Goal: Communication & Community: Answer question/provide support

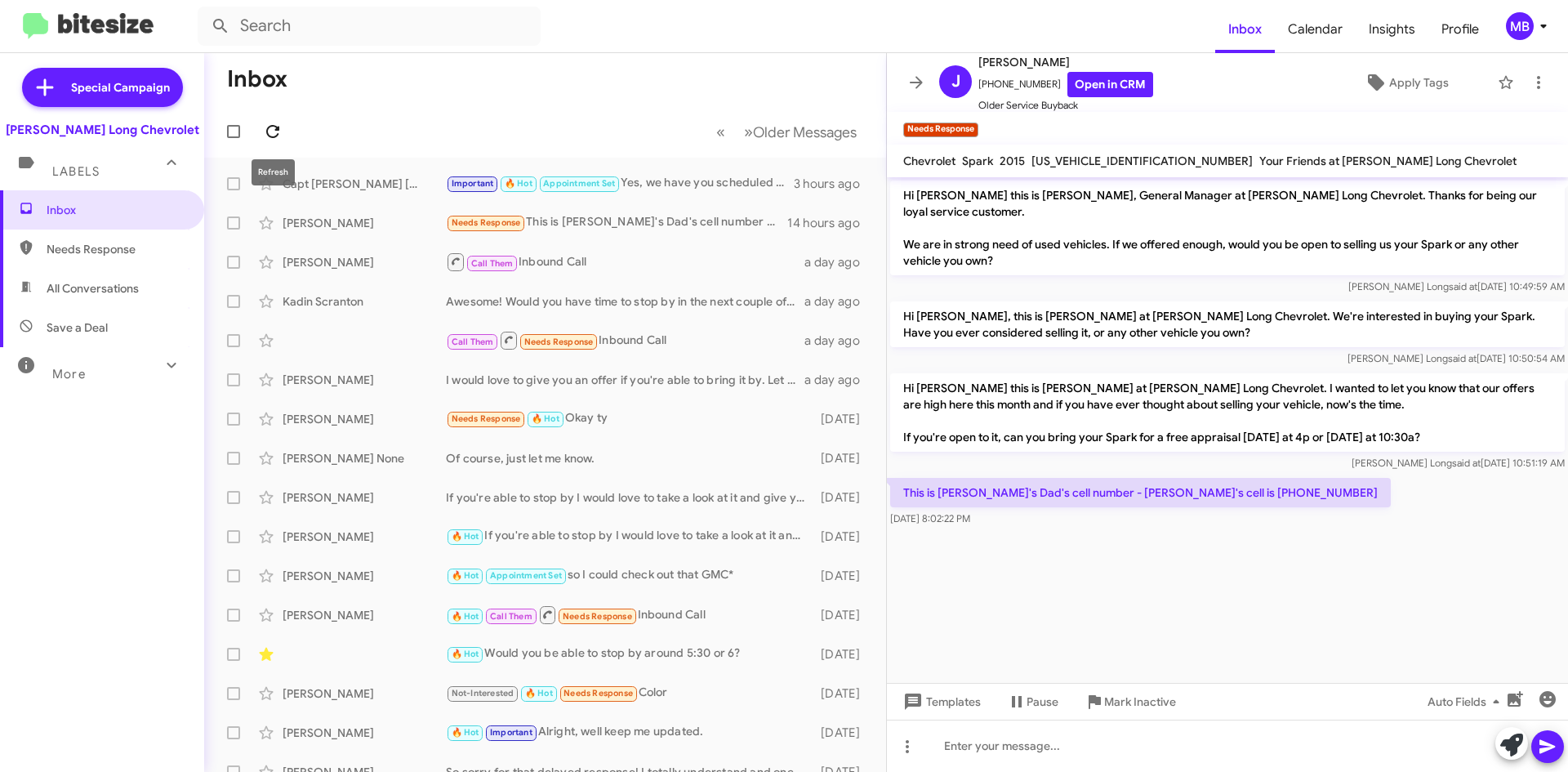
click at [270, 127] on icon at bounding box center [273, 132] width 13 height 13
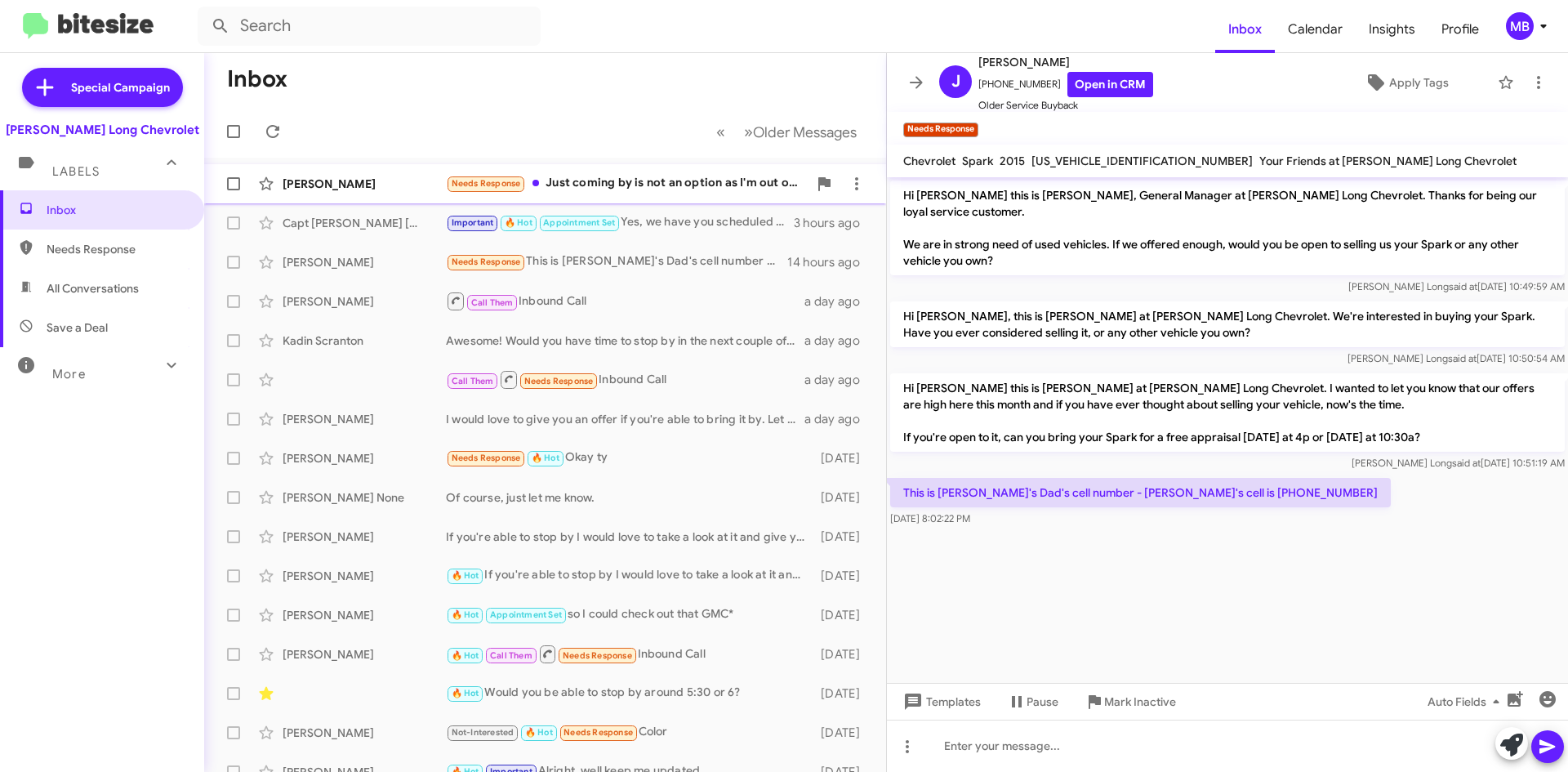
click at [671, 186] on div "Needs Response Just coming by is not an option as I'm out of state. But as my o…" at bounding box center [627, 183] width 362 height 19
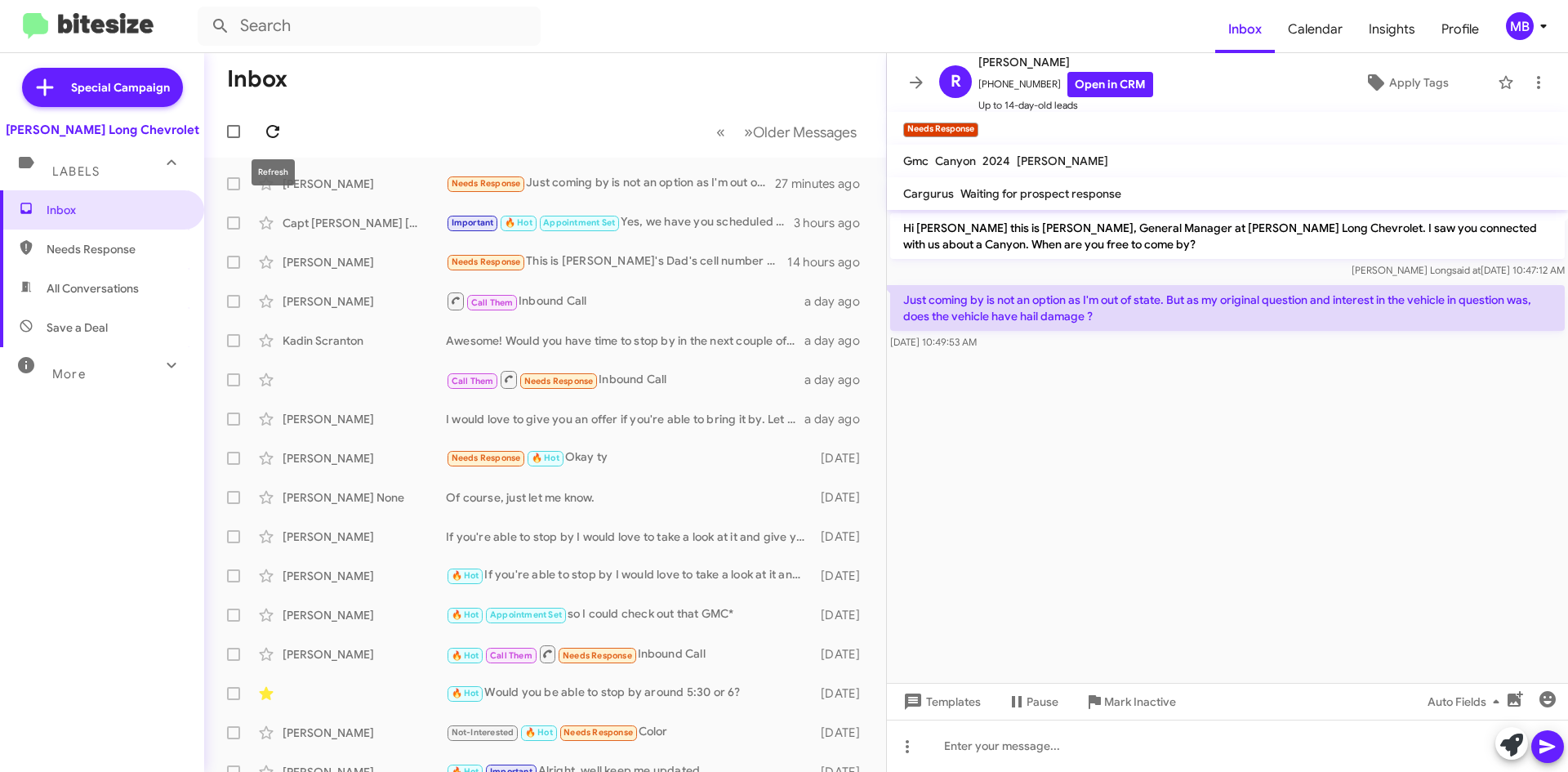
click at [283, 127] on span at bounding box center [273, 132] width 33 height 20
click at [280, 128] on icon at bounding box center [273, 132] width 13 height 13
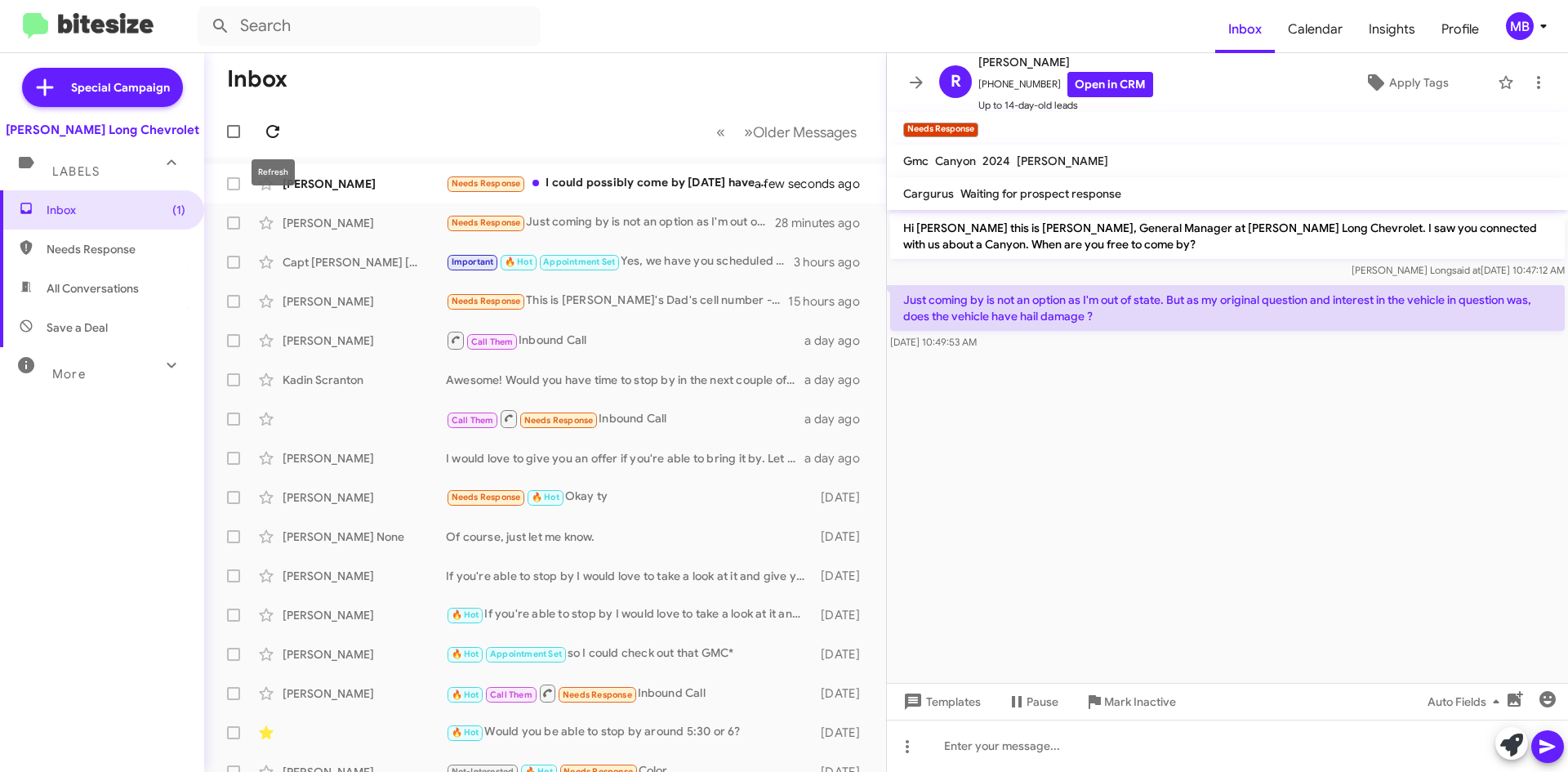
click at [285, 135] on span at bounding box center [273, 132] width 33 height 20
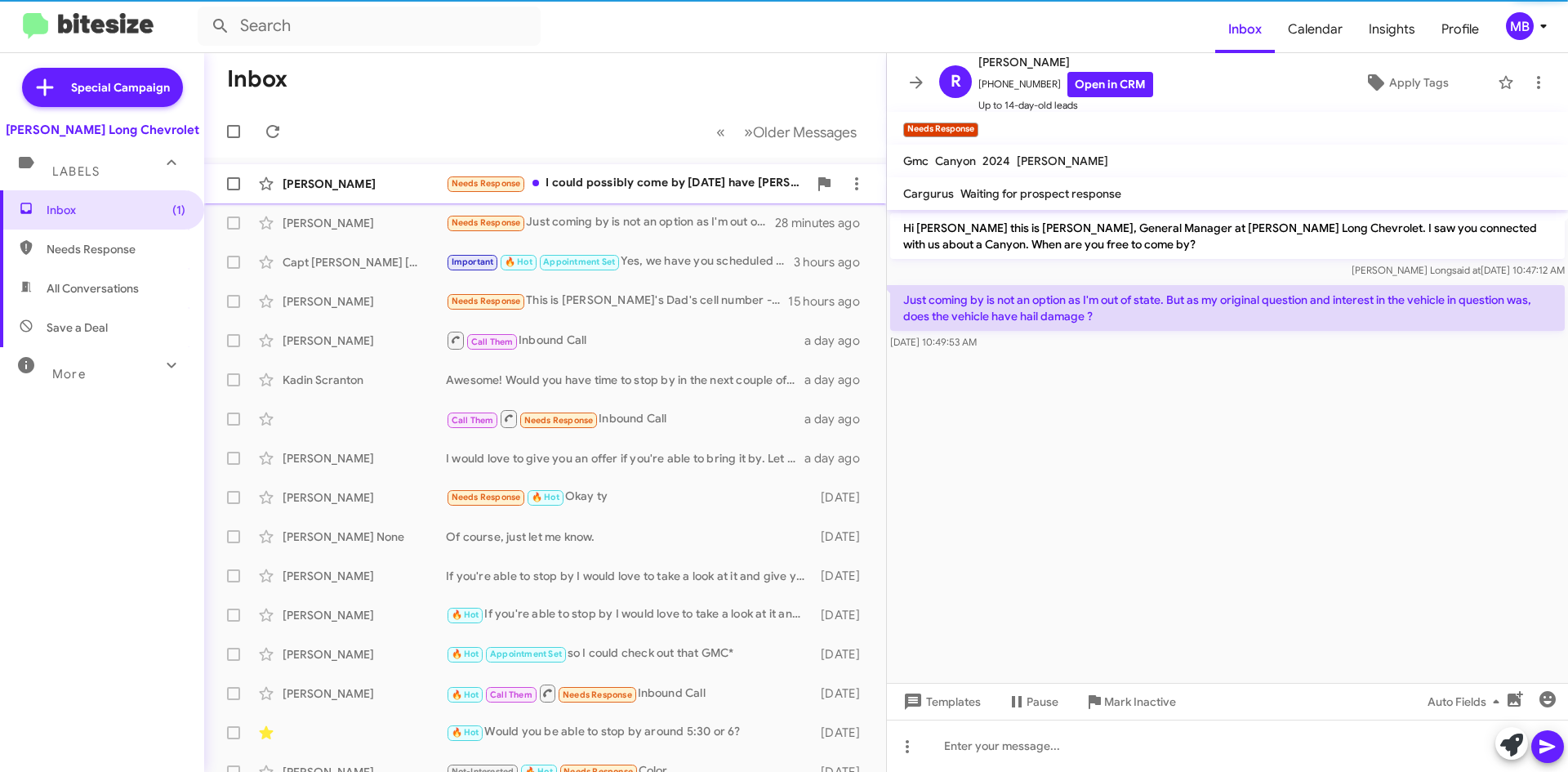
click at [676, 178] on div "Needs Response I could possibly come by [DATE] have [PERSON_NAME] found my diam…" at bounding box center [627, 183] width 362 height 19
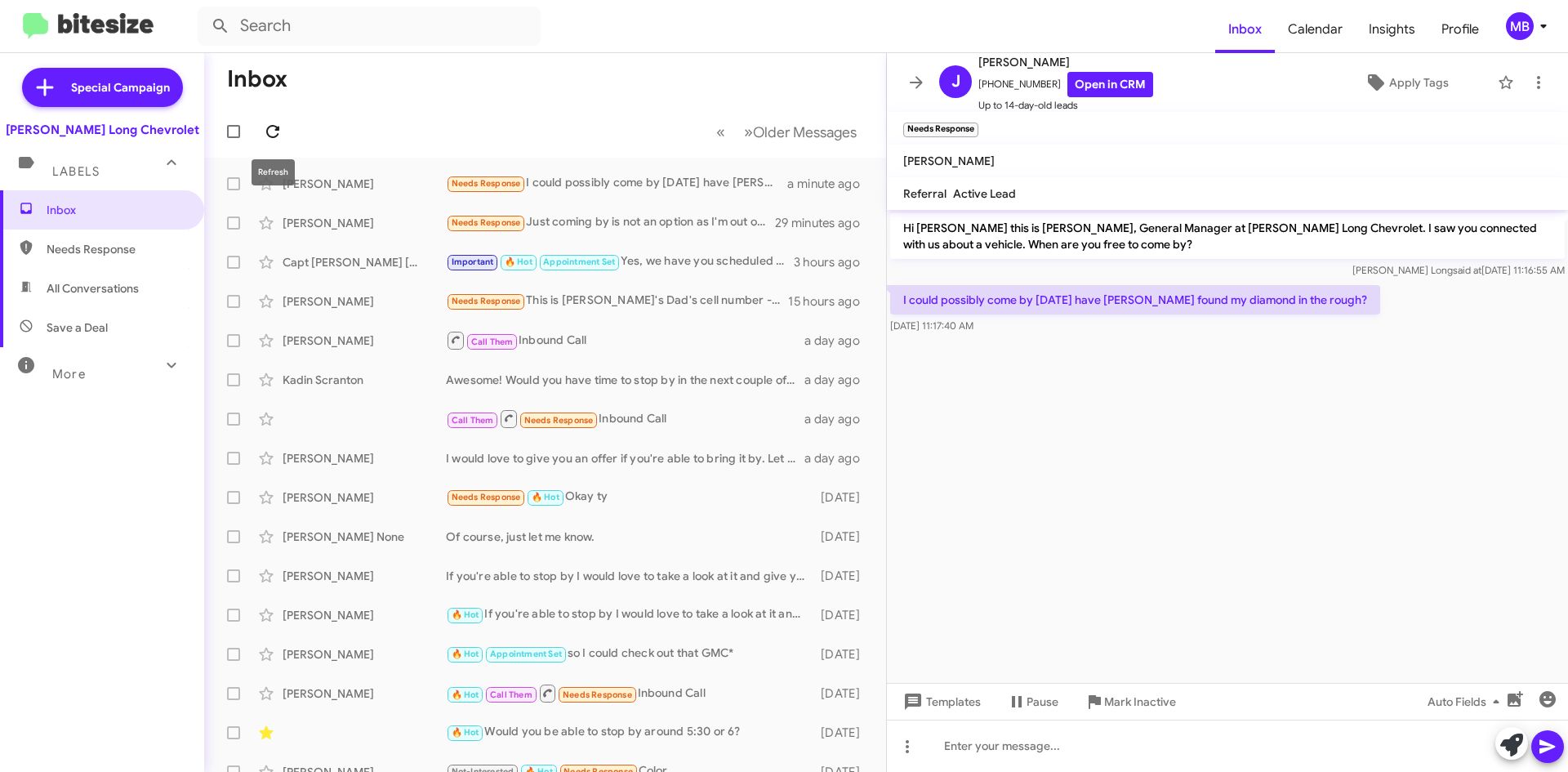
click at [266, 131] on icon at bounding box center [273, 132] width 20 height 20
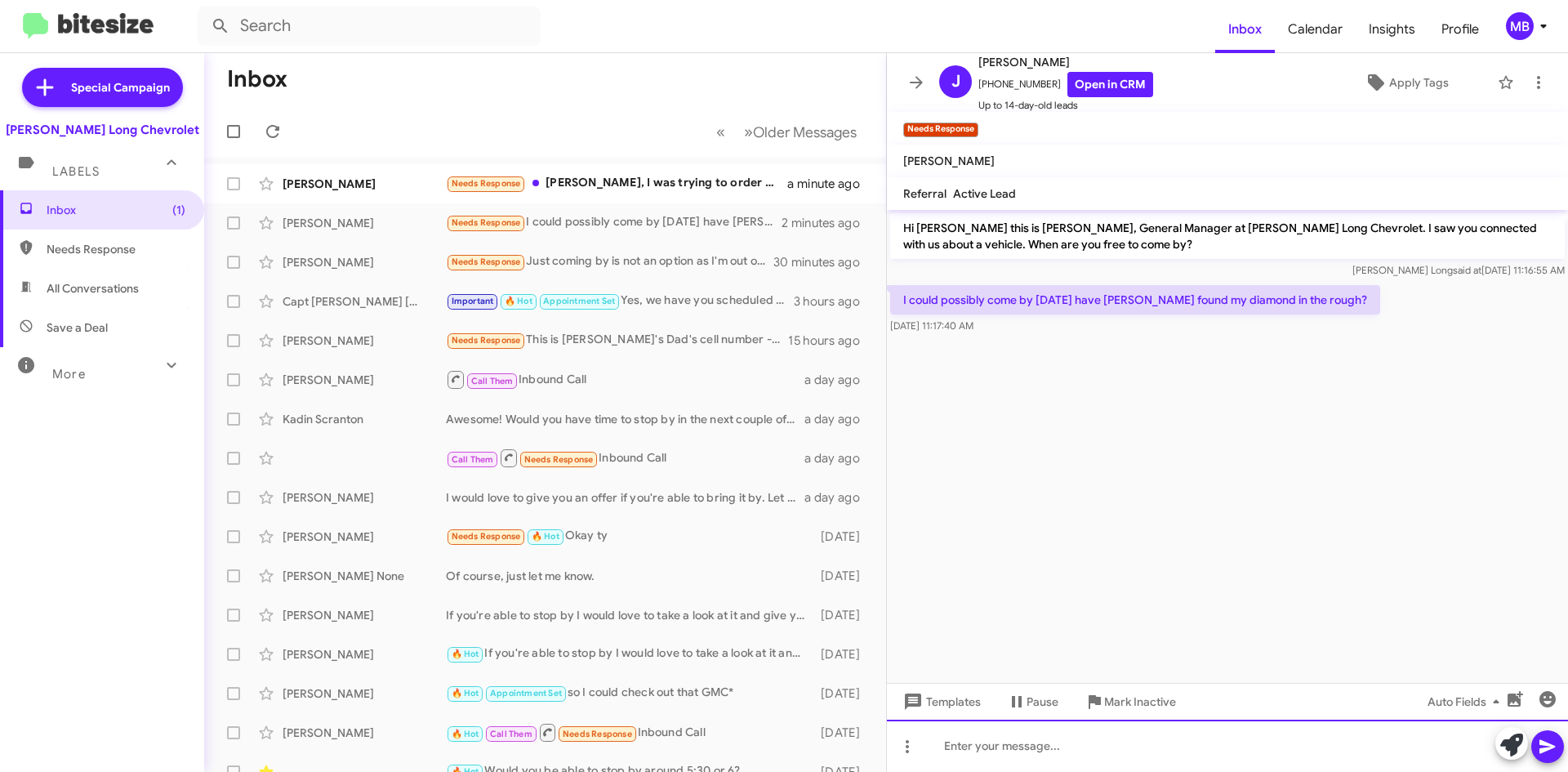
click at [1021, 749] on div at bounding box center [1228, 746] width 682 height 53
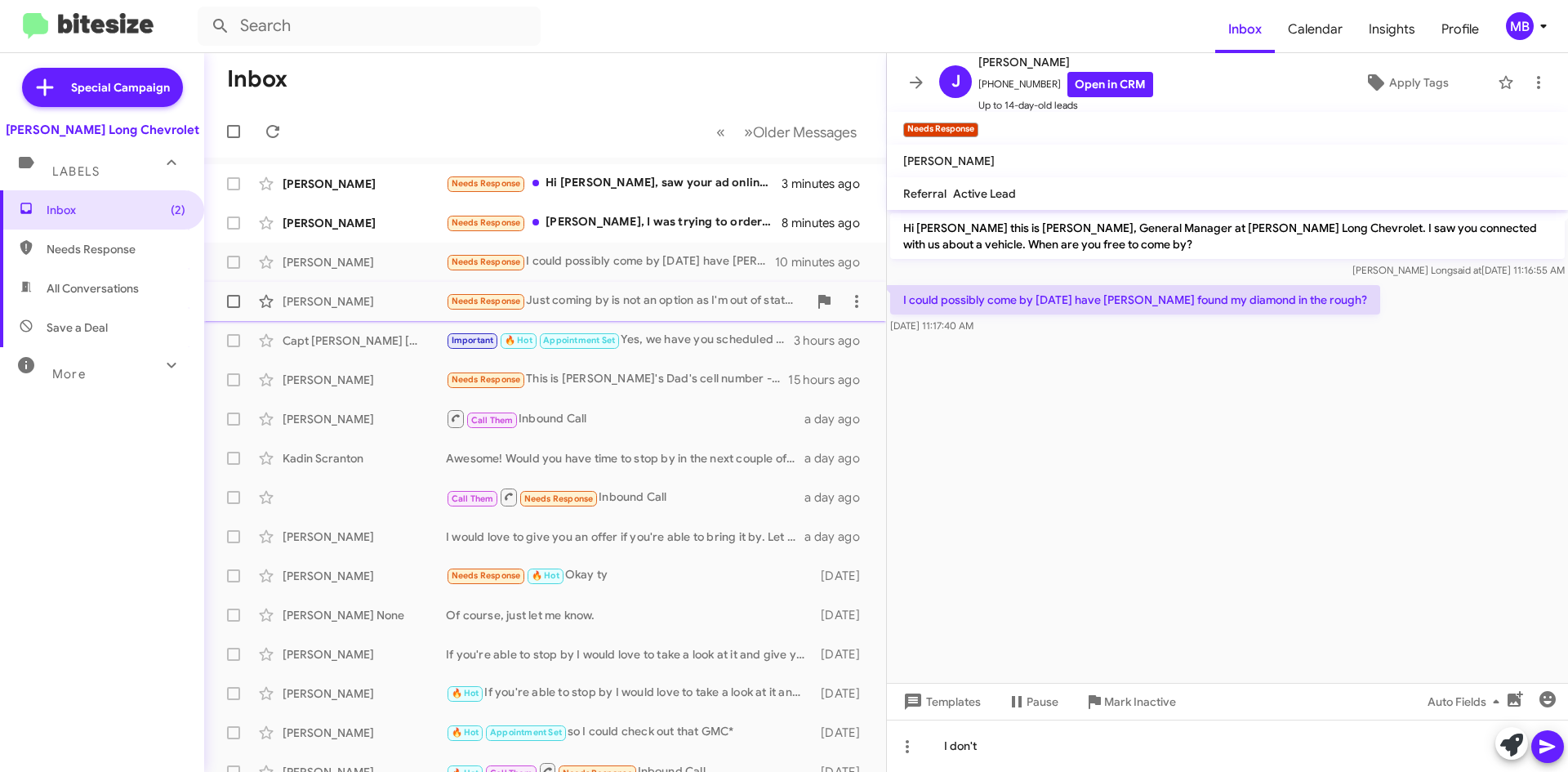
click at [669, 306] on div "Needs Response Just coming by is not an option as I'm out of state. But as my o…" at bounding box center [627, 301] width 362 height 19
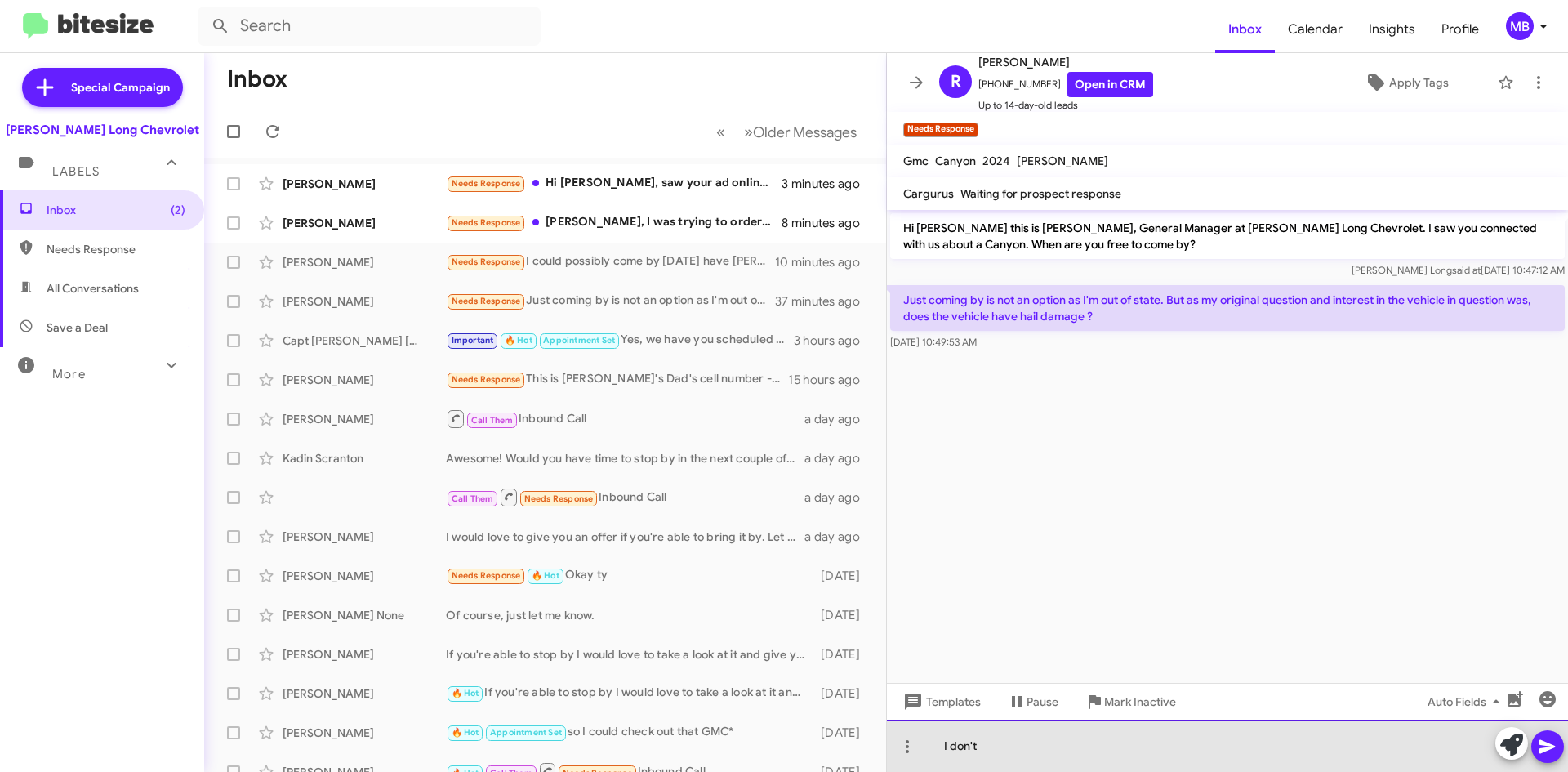
click at [1123, 754] on div "I don't" at bounding box center [1228, 746] width 682 height 53
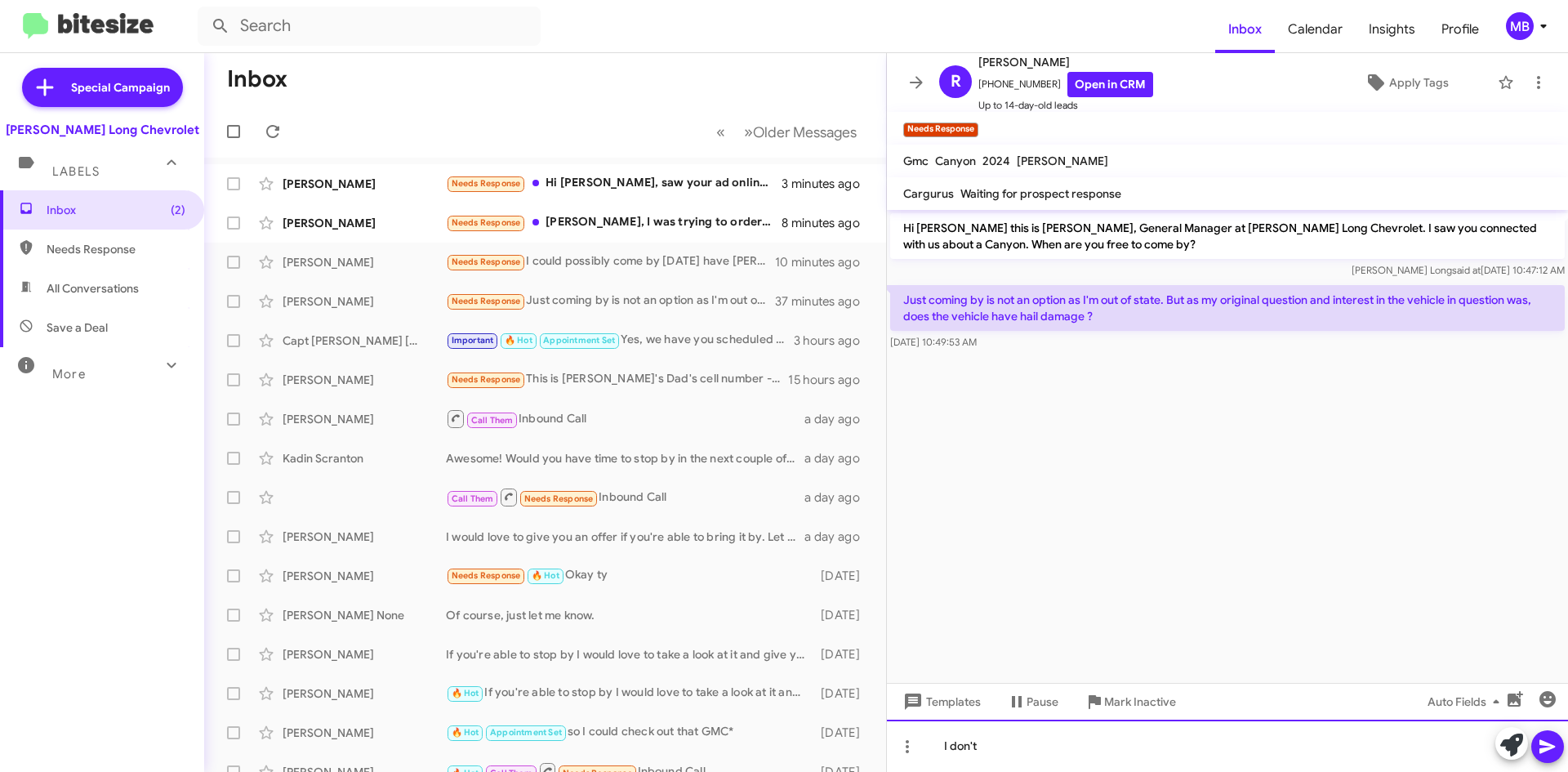
click at [929, 747] on div "I don't" at bounding box center [1228, 746] width 682 height 53
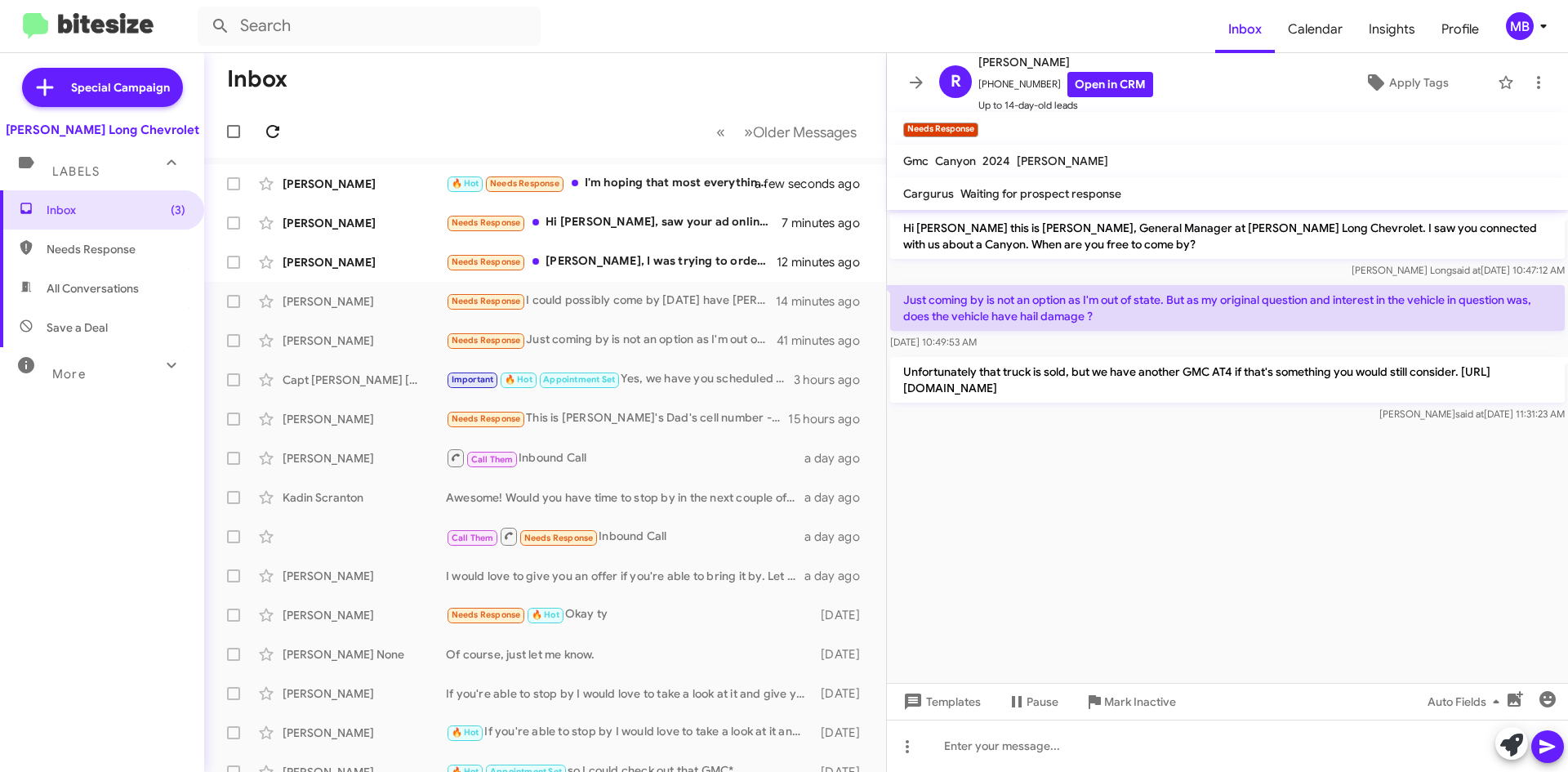
click at [277, 120] on button at bounding box center [273, 132] width 33 height 33
click at [719, 311] on div "Needs Response I could possibly come by today have yall found my diamond in the…" at bounding box center [627, 301] width 362 height 19
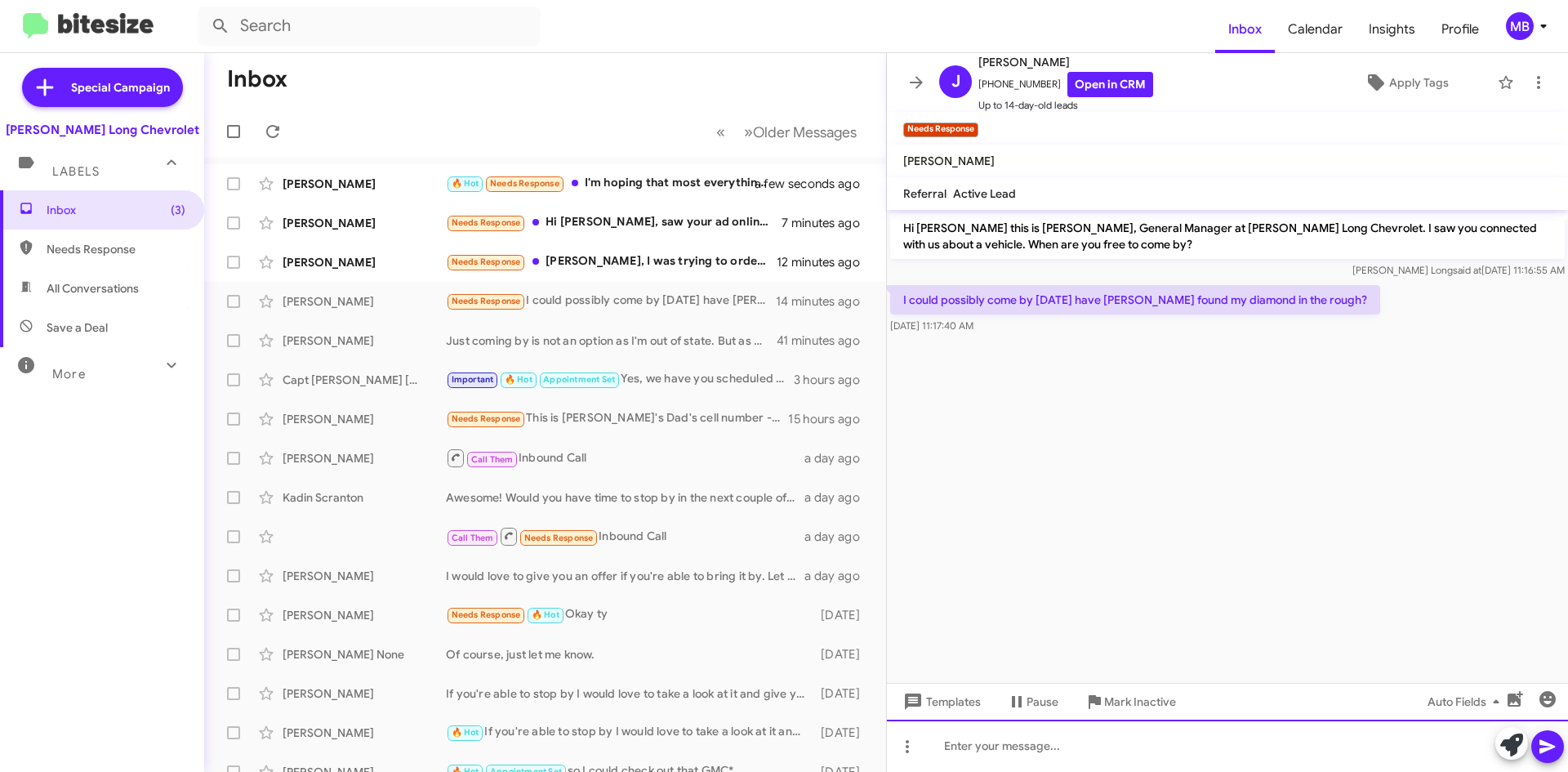
click at [1080, 744] on div at bounding box center [1228, 746] width 682 height 53
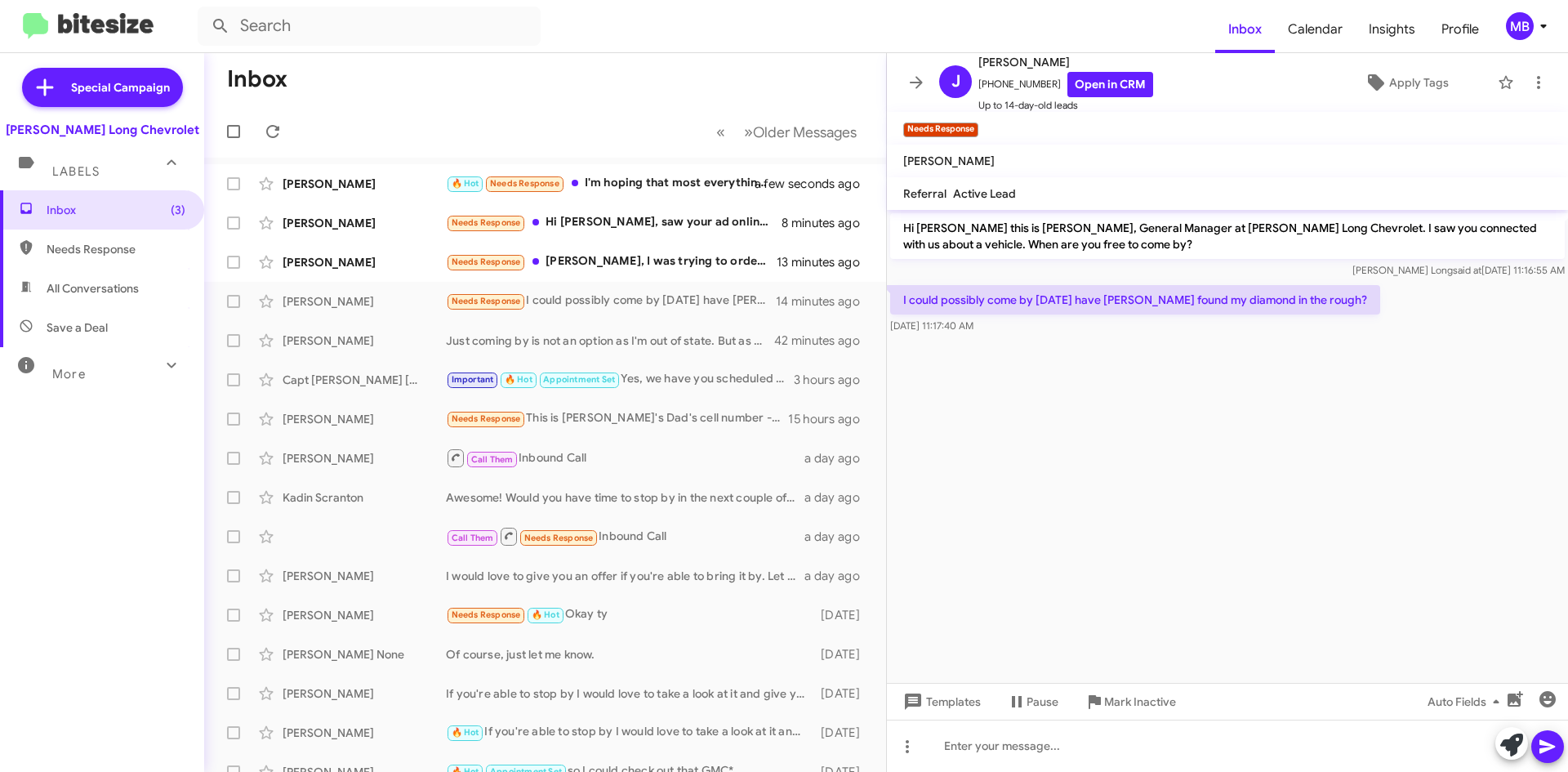
click at [62, 245] on span "Needs Response" at bounding box center [116, 249] width 139 height 16
type input "in:needs-response"
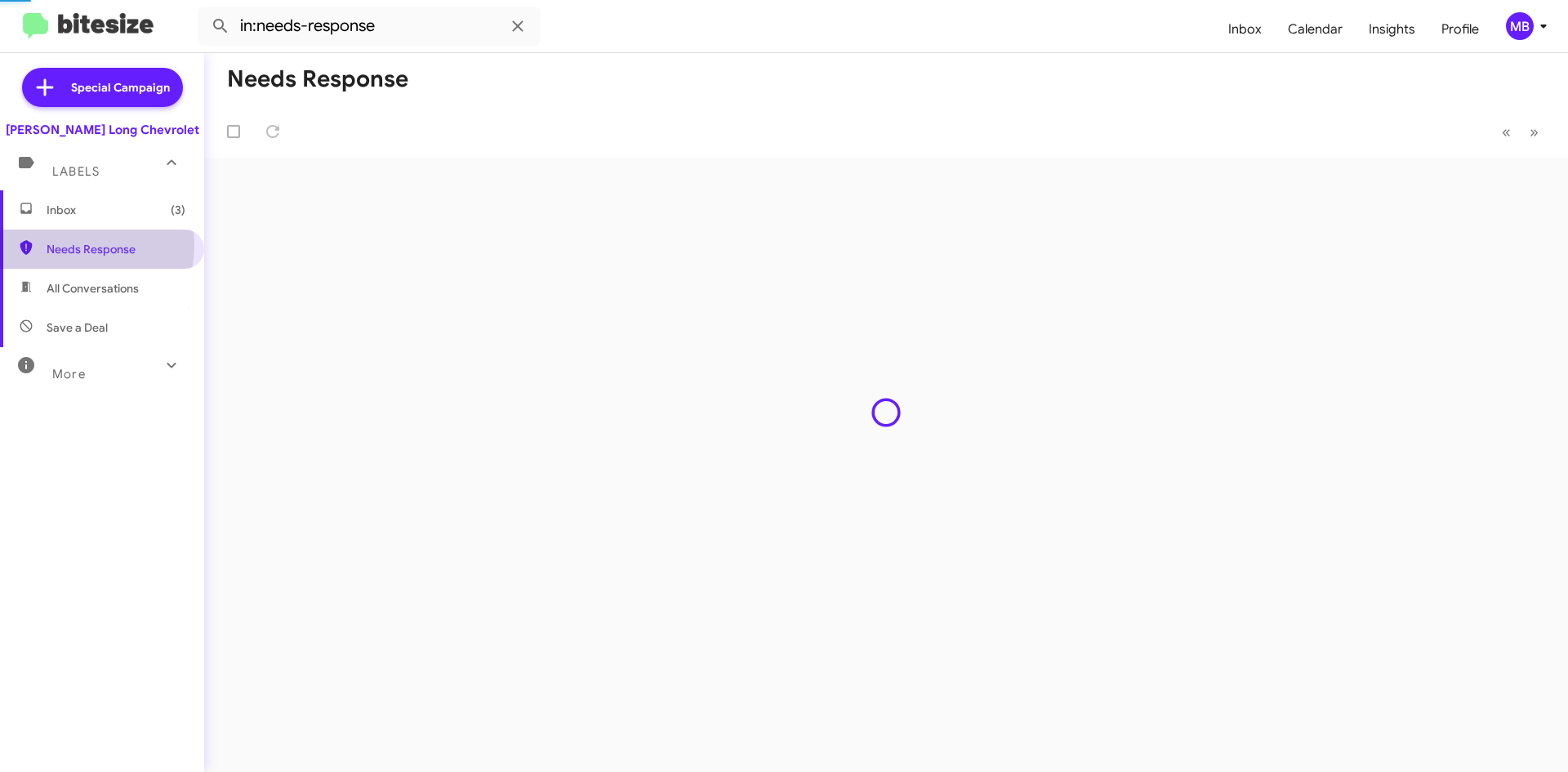
click at [85, 207] on span "Inbox (3)" at bounding box center [116, 210] width 139 height 16
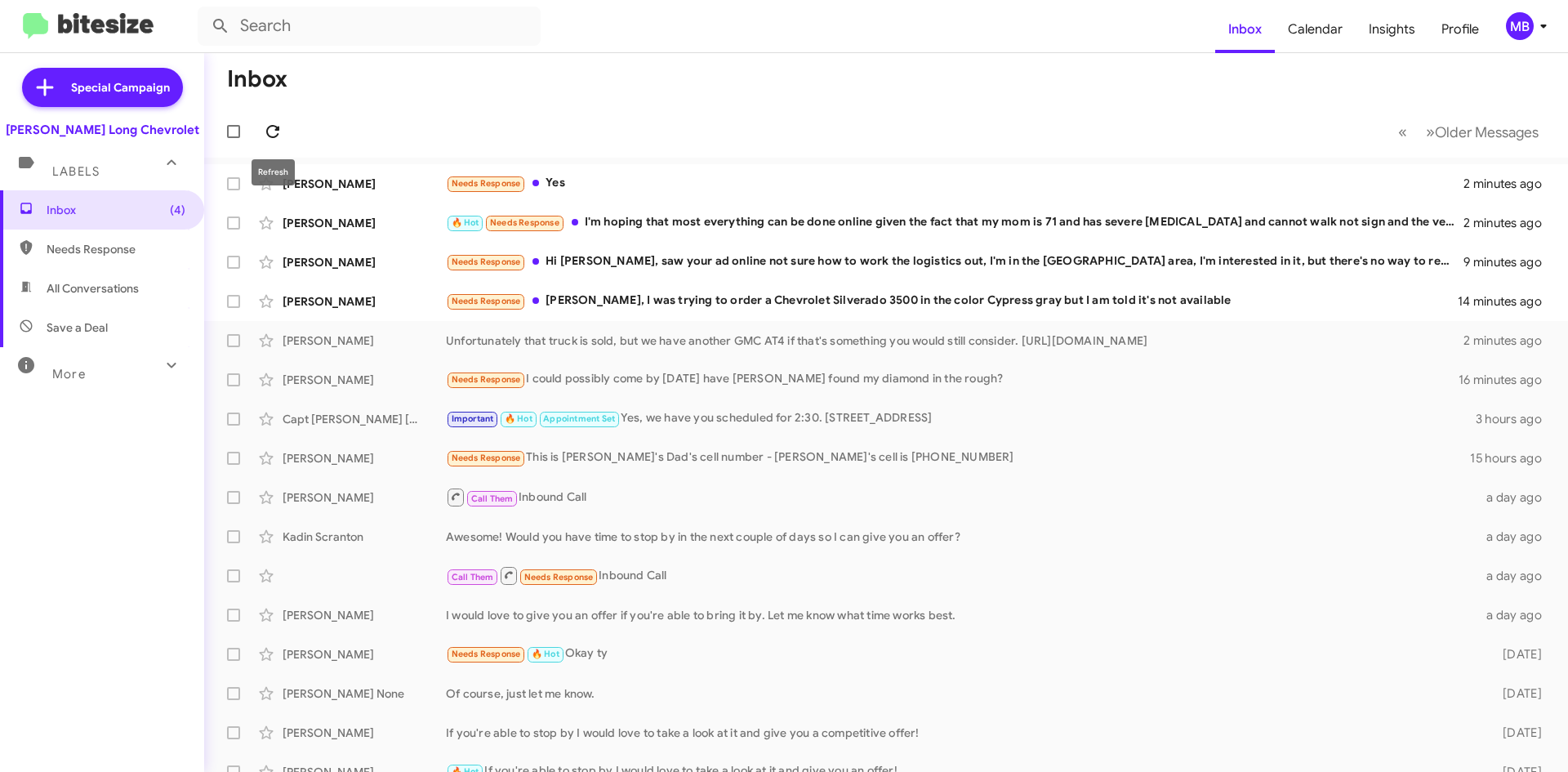
click at [275, 137] on icon at bounding box center [273, 132] width 13 height 13
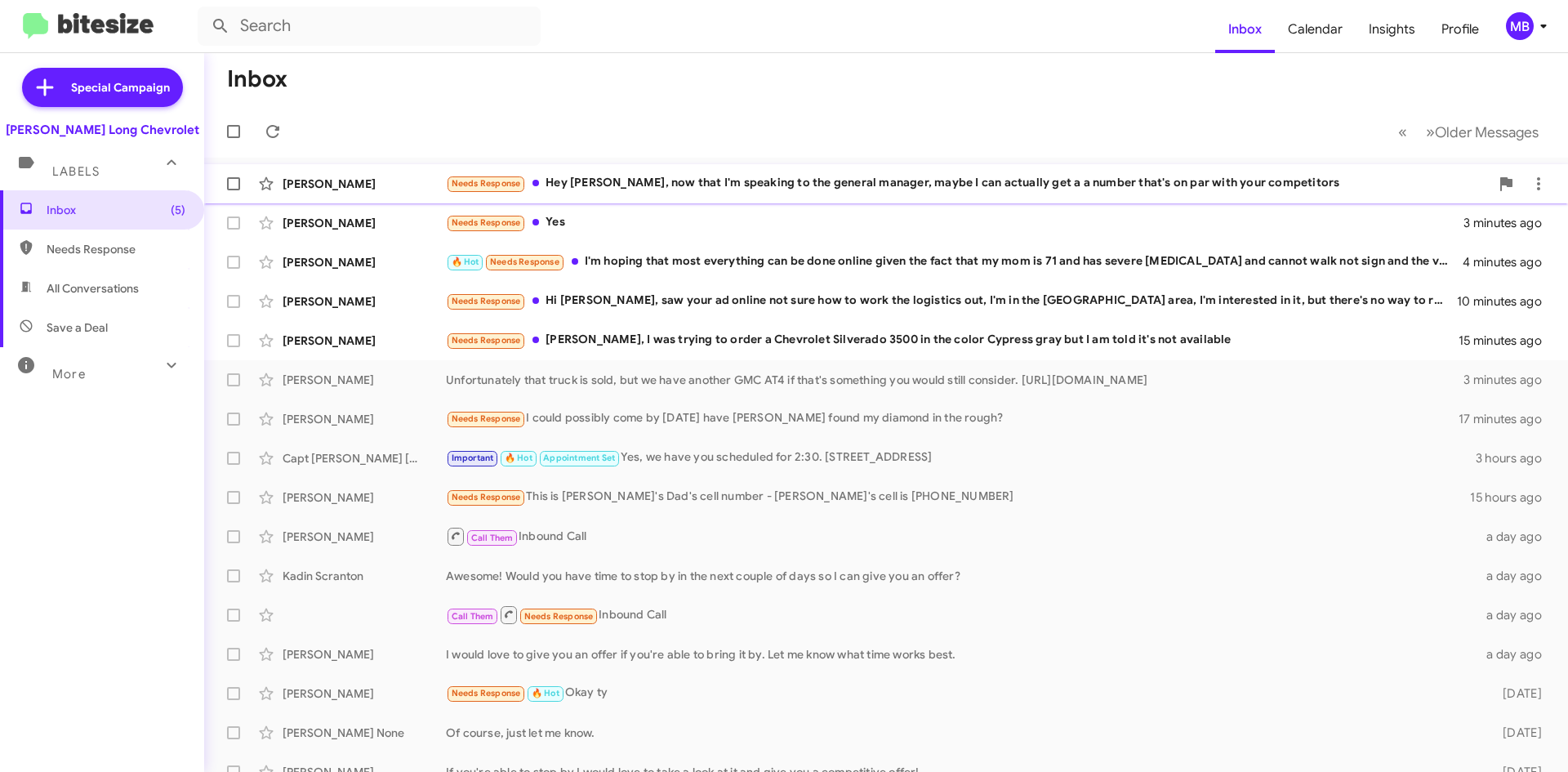
click at [753, 187] on div "Needs Response Hey Mike, now that I'm speaking to the general manager, maybe I …" at bounding box center [968, 183] width 1044 height 19
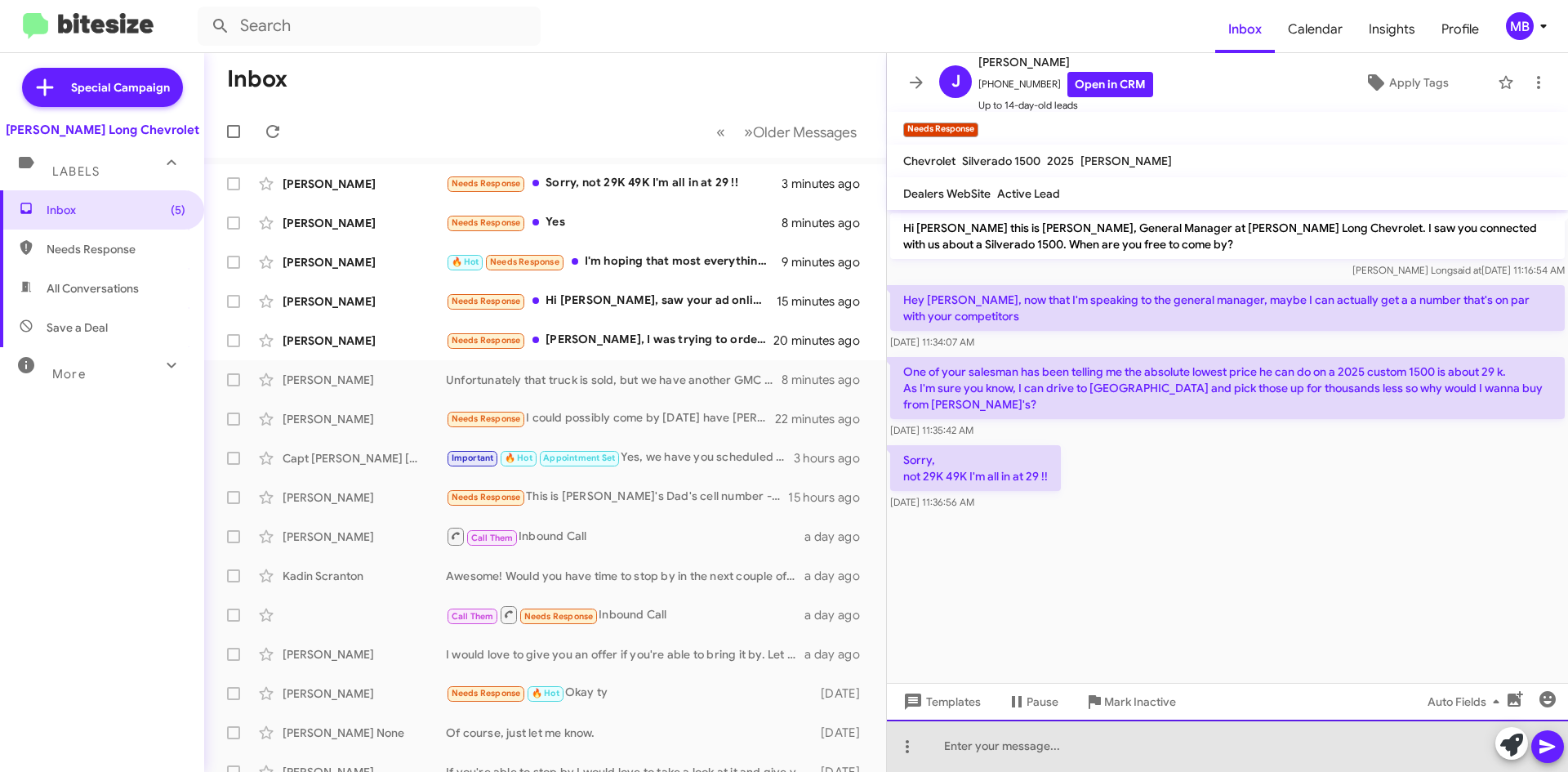
click at [1025, 740] on div at bounding box center [1228, 746] width 682 height 53
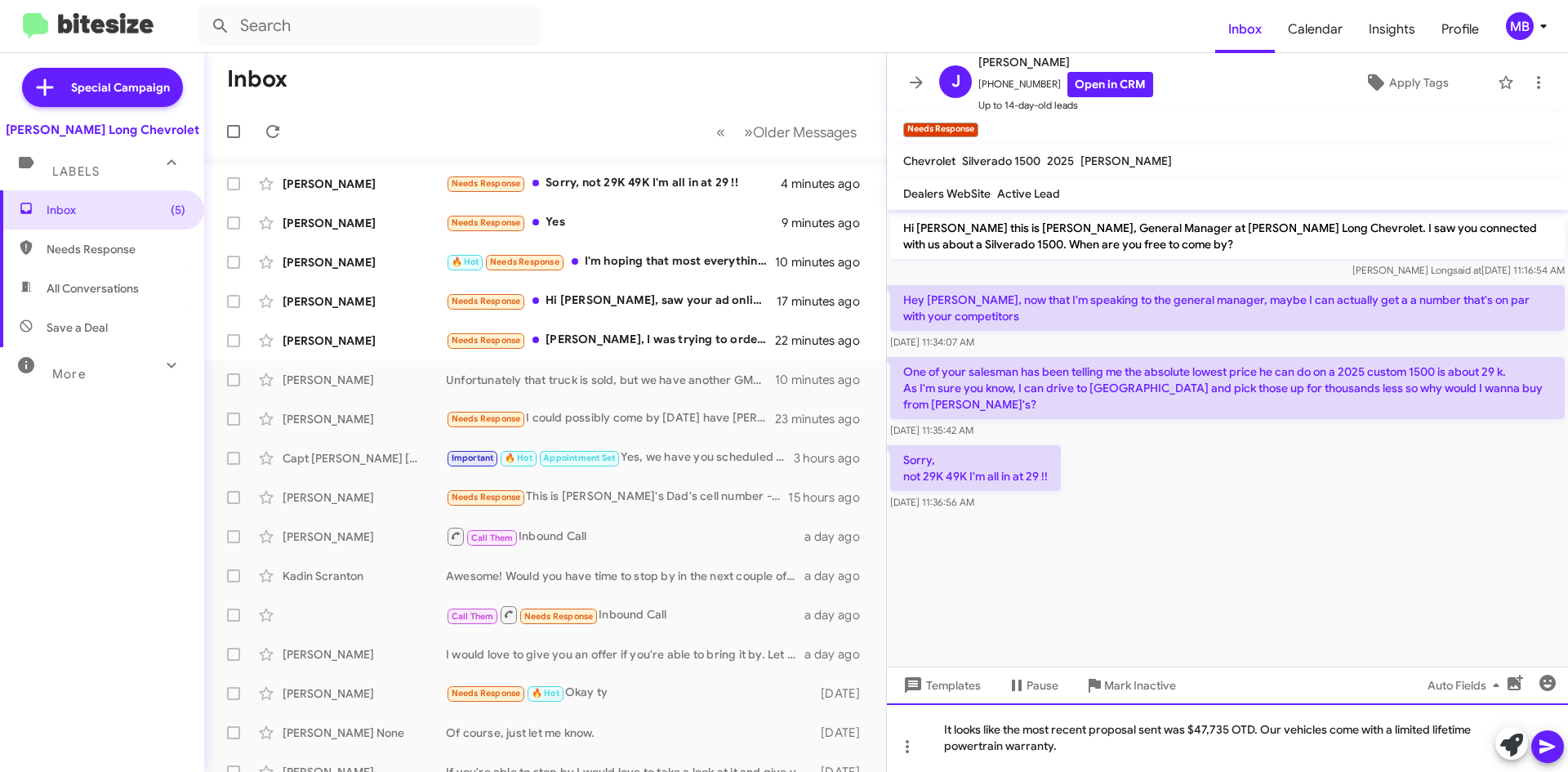
click at [1284, 732] on div "It looks like the most recent proposal sent was $47,735 OTD. Our vehicles come …" at bounding box center [1228, 737] width 682 height 68
click at [1205, 738] on div "It looks like the most recent proposal sent was $47,735 OTD. Our new vehicles c…" at bounding box center [1228, 737] width 682 height 68
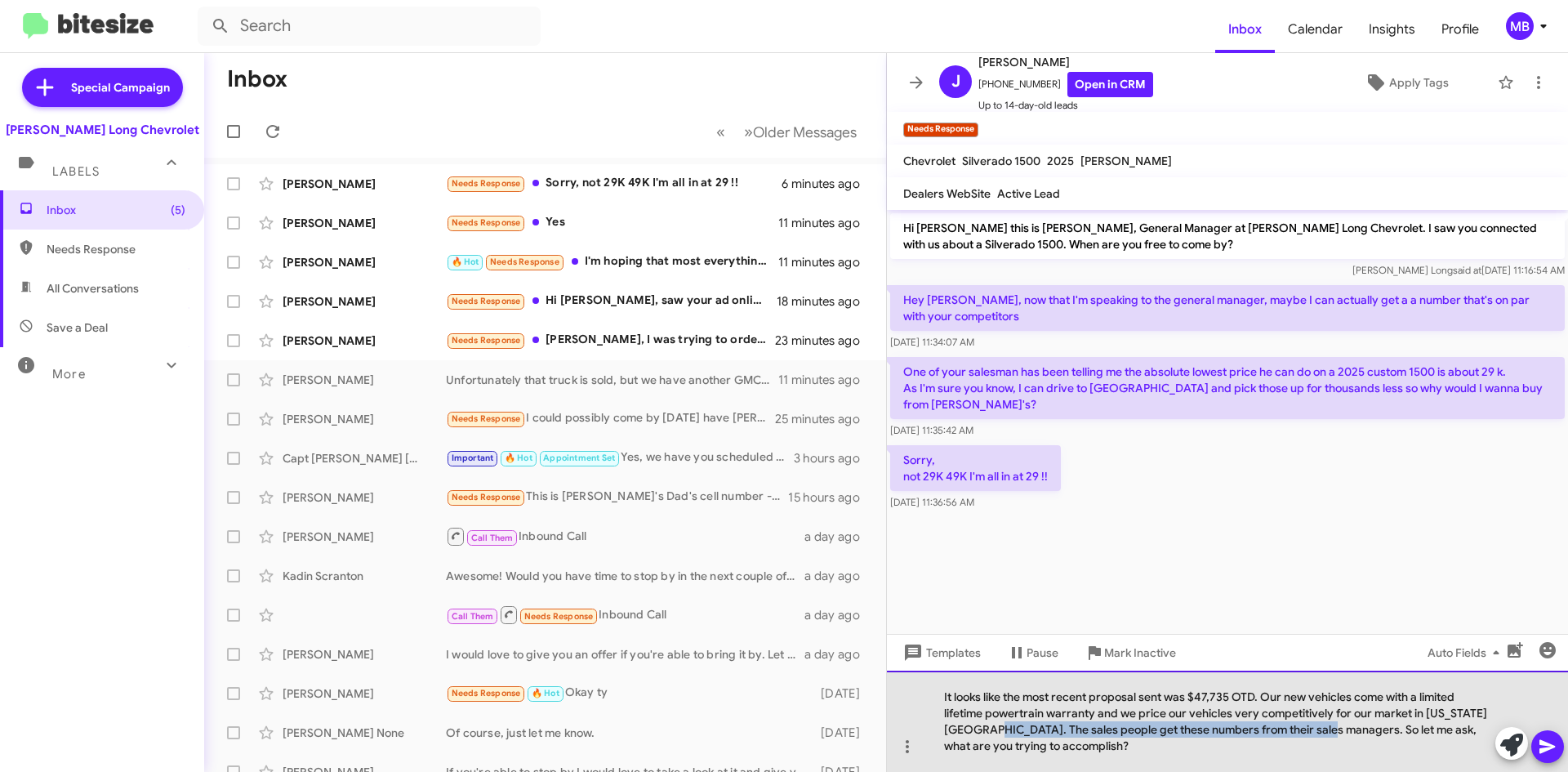
drag, startPoint x: 1322, startPoint y: 732, endPoint x: 992, endPoint y: 734, distance: 330.0
click at [992, 734] on div "It looks like the most recent proposal sent was $47,735 OTD. Our new vehicles c…" at bounding box center [1228, 721] width 682 height 101
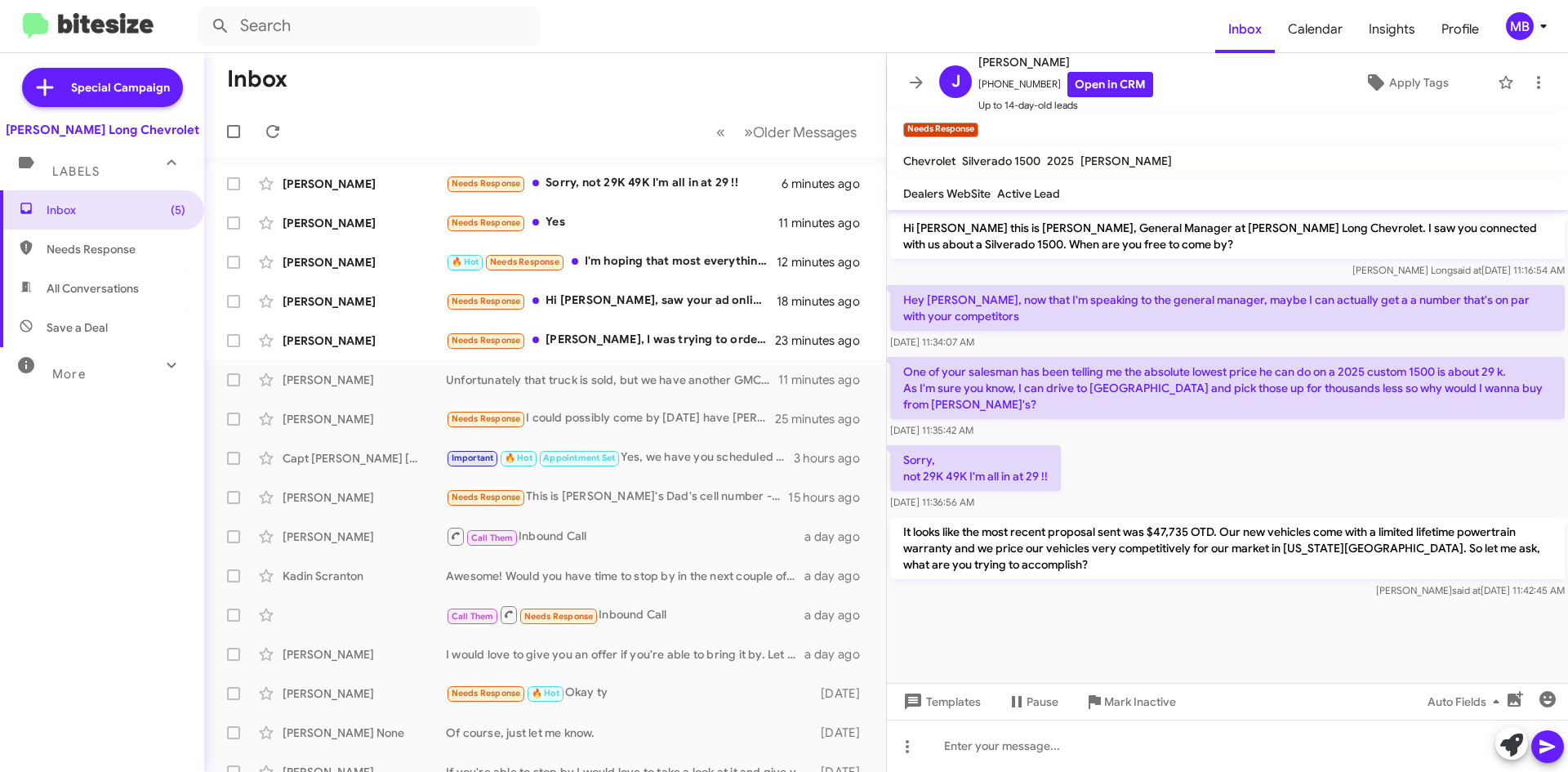
click at [155, 243] on span "Needs Response" at bounding box center [116, 249] width 139 height 16
type input "in:needs-response"
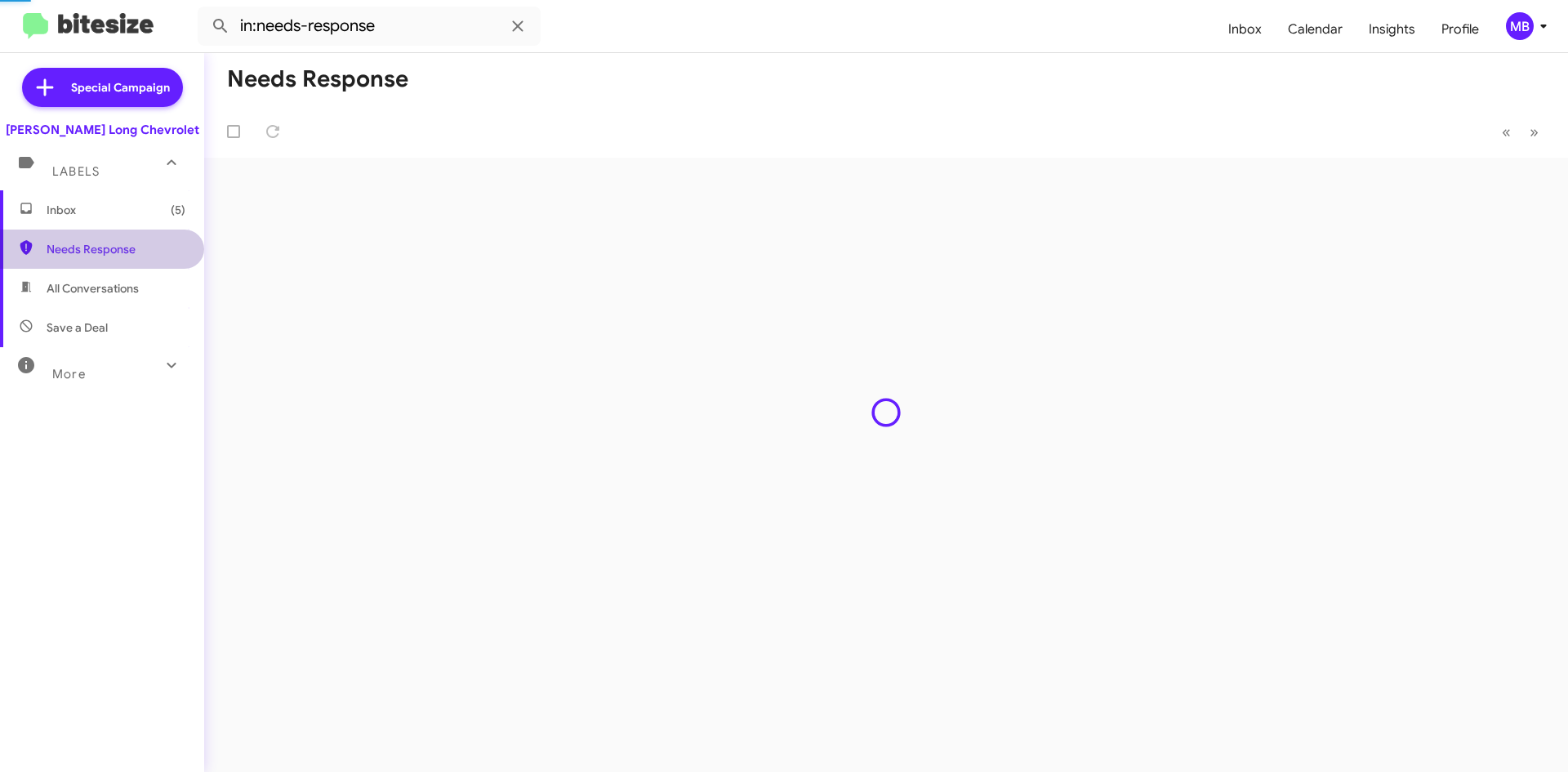
click at [146, 218] on span "Inbox (5)" at bounding box center [102, 210] width 204 height 39
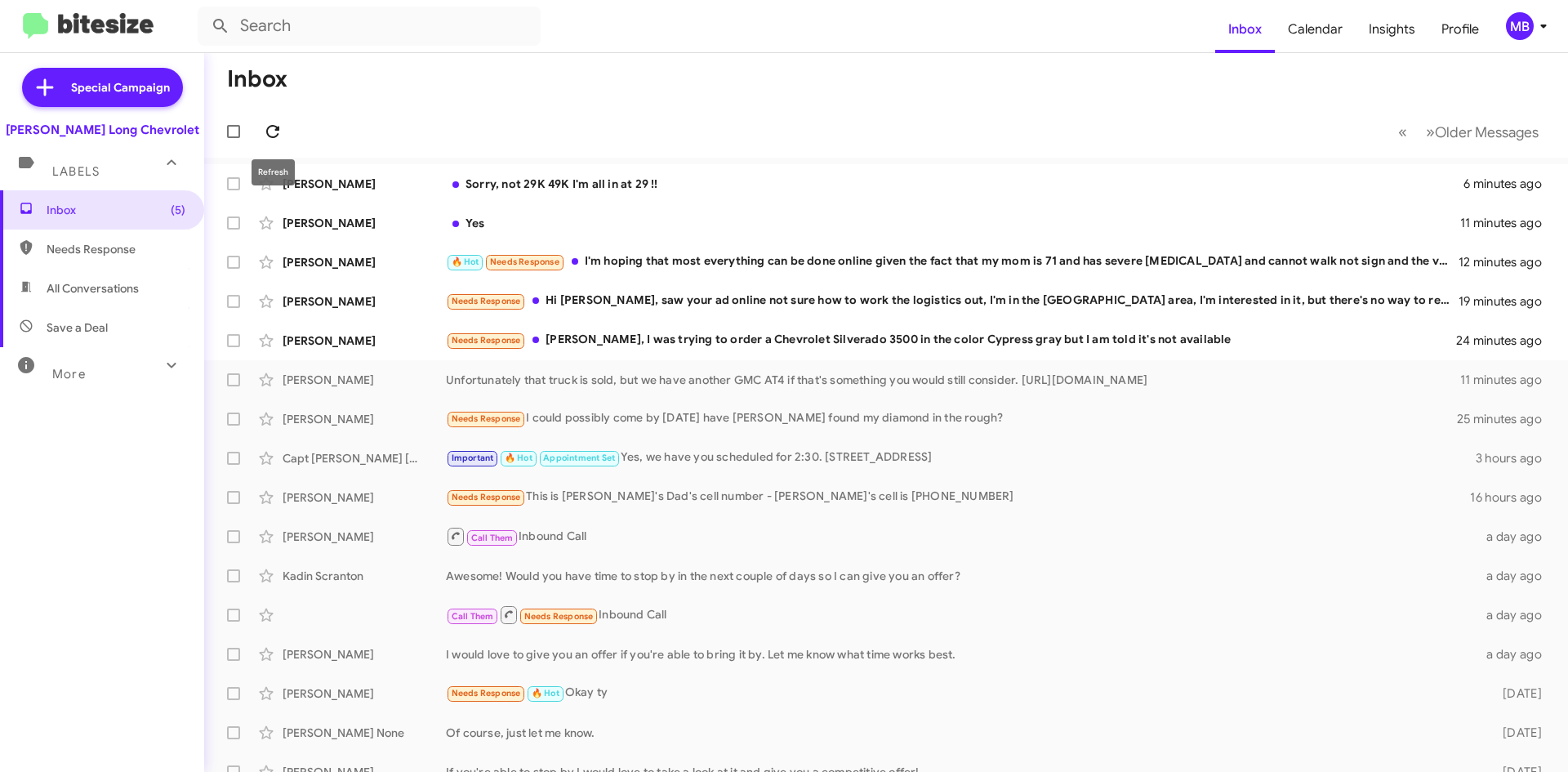
click at [266, 129] on icon at bounding box center [273, 132] width 20 height 20
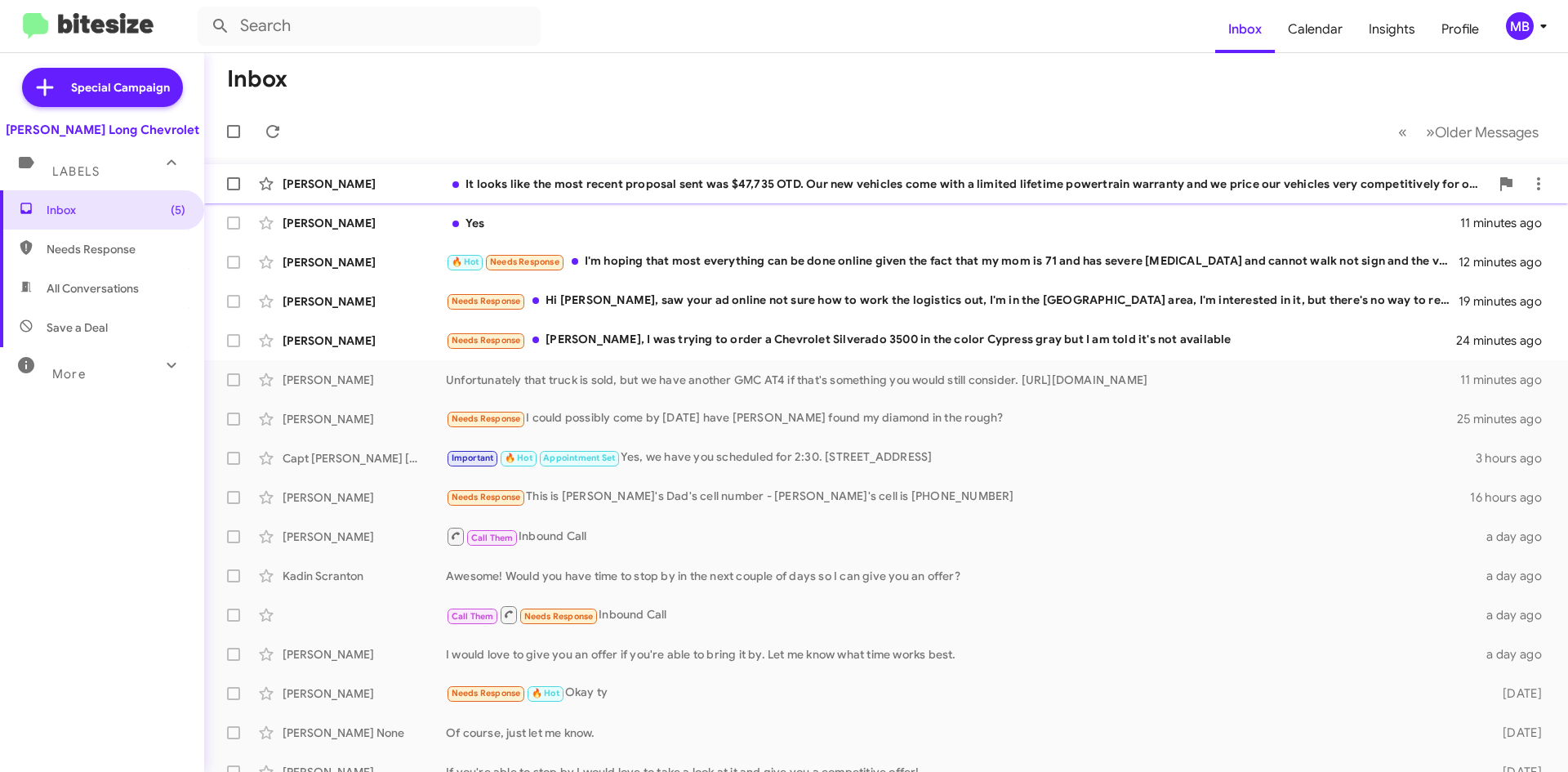
click at [666, 187] on div "It looks like the most recent proposal sent was $47,735 OTD. Our new vehicles c…" at bounding box center [968, 184] width 1044 height 16
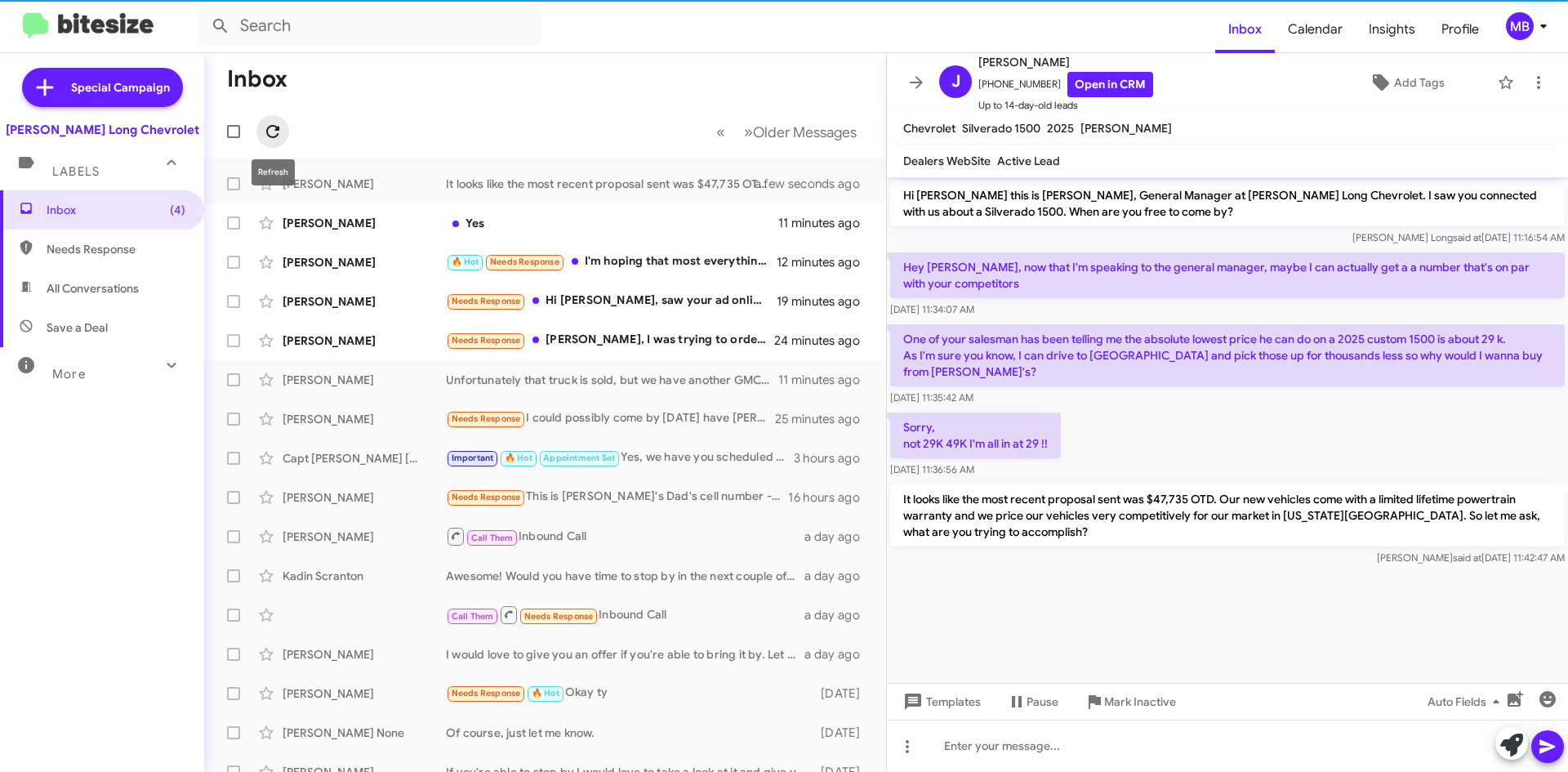
click at [277, 132] on icon at bounding box center [273, 132] width 20 height 20
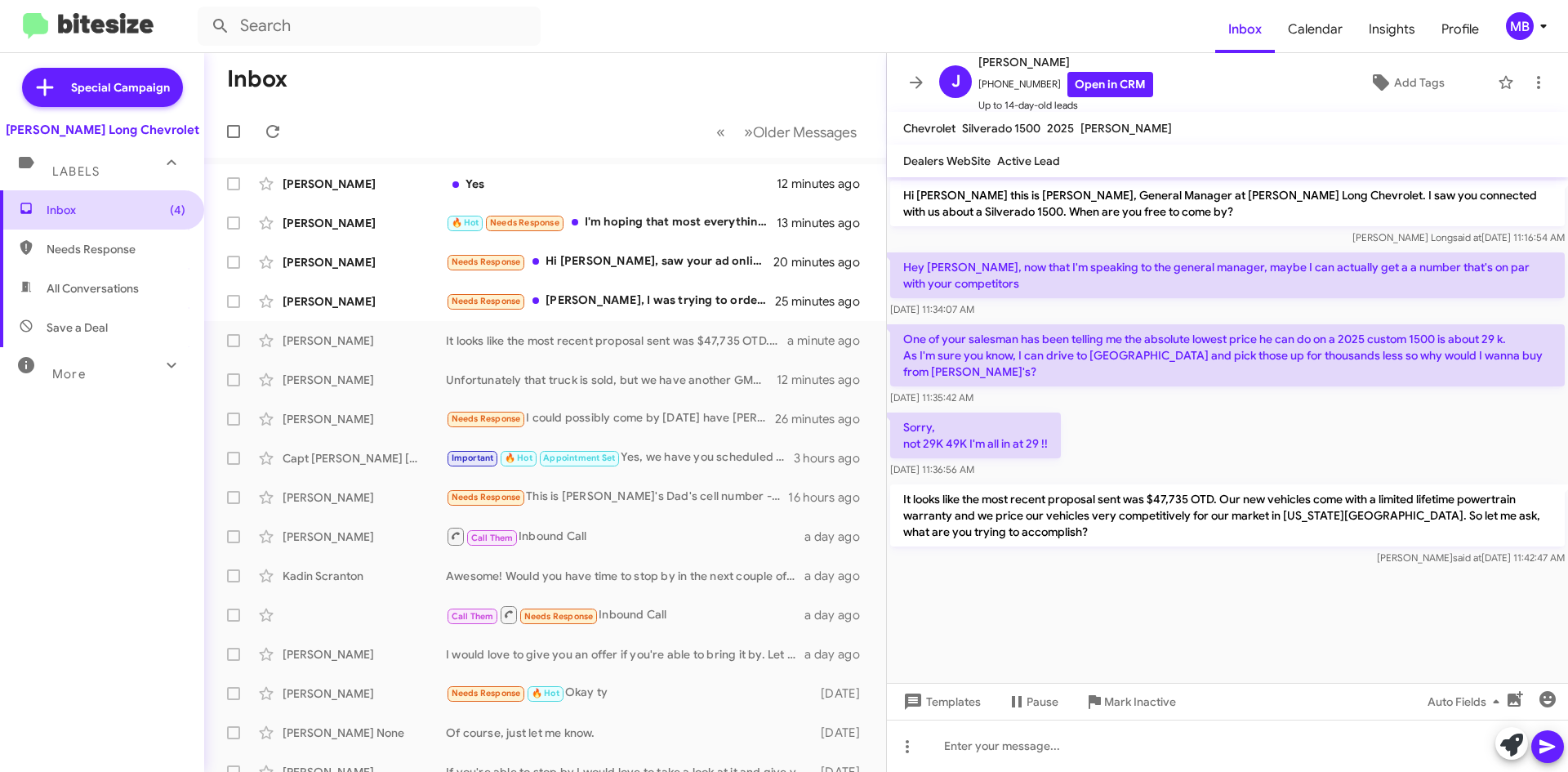
click at [89, 209] on span "Inbox (4)" at bounding box center [116, 210] width 139 height 16
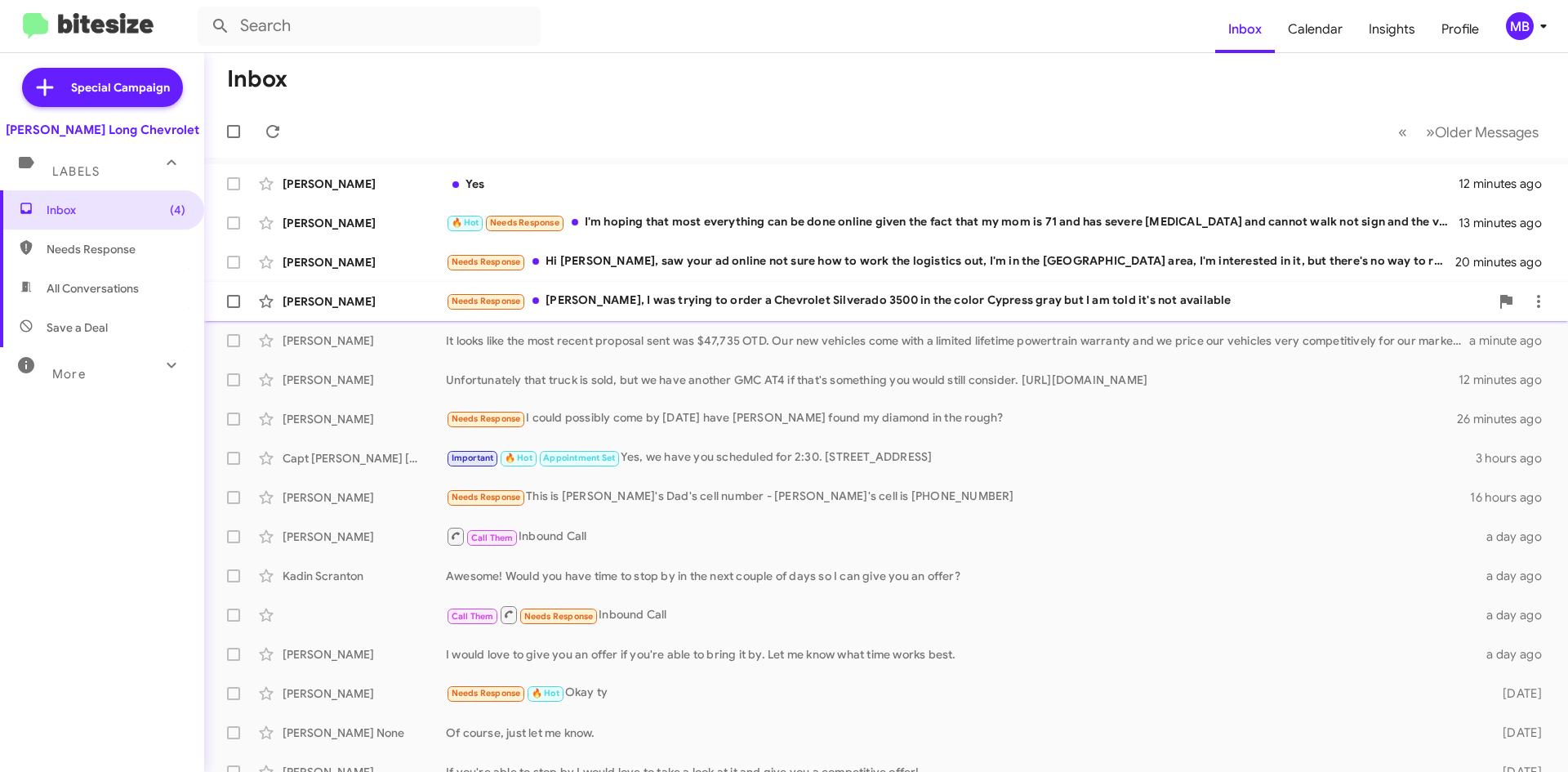
click at [956, 297] on div "Needs Response Mike, I was trying to order a Chevrolet Silverado 3500 in the co…" at bounding box center [968, 301] width 1044 height 19
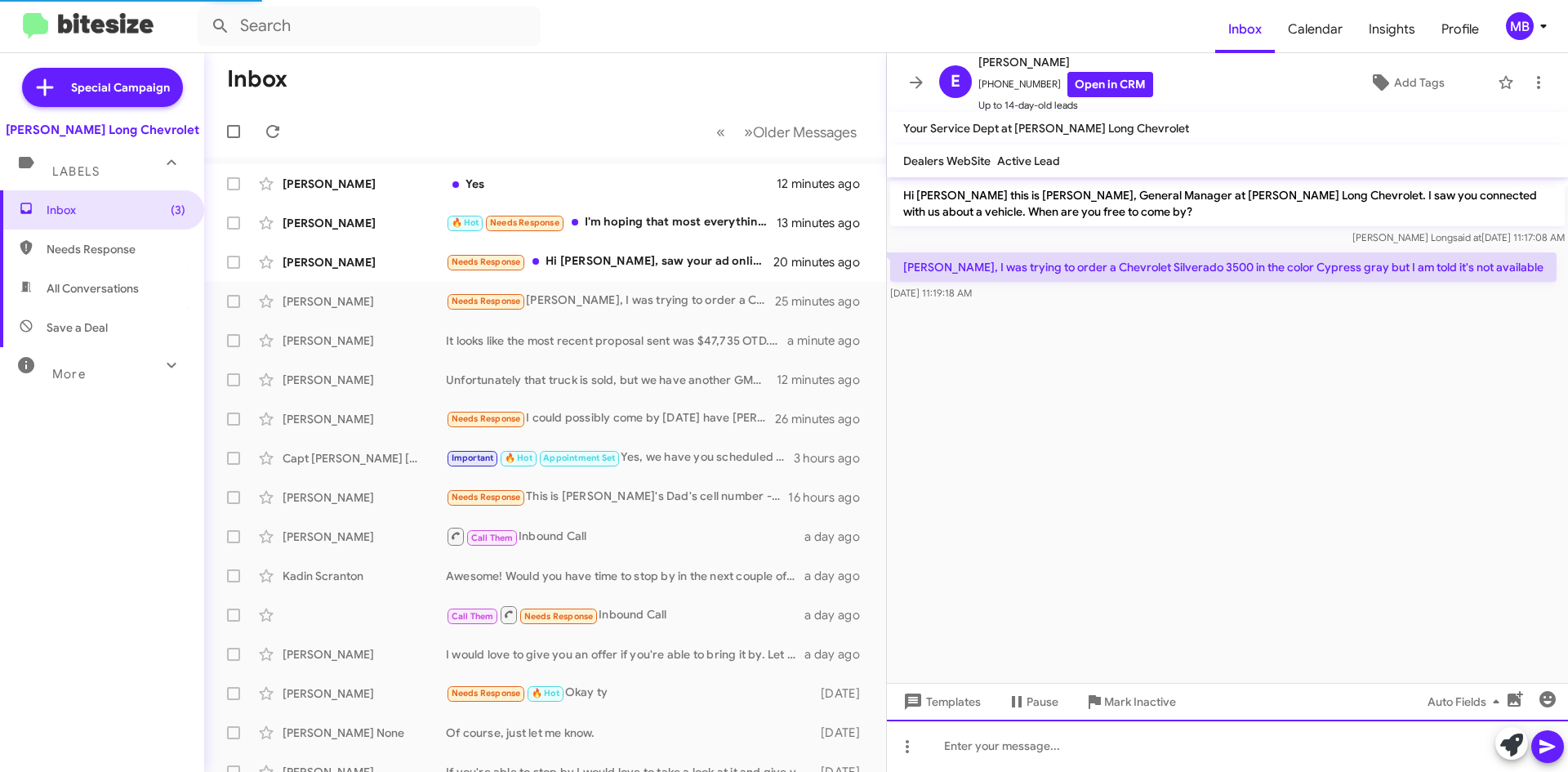
click at [1172, 733] on div at bounding box center [1228, 746] width 682 height 53
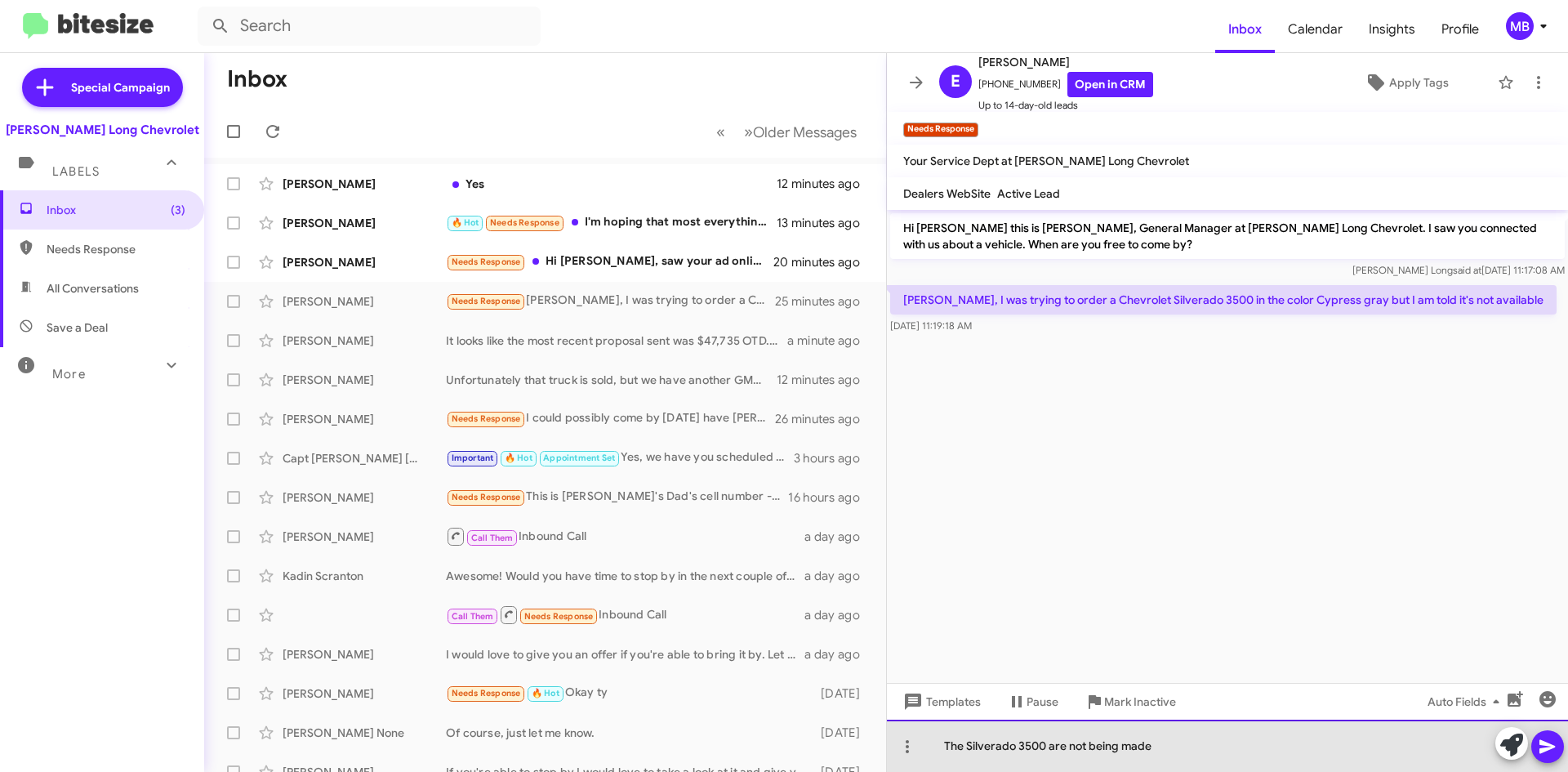
click at [964, 750] on div "The Silverado 3500 are not being made" at bounding box center [1228, 746] width 682 height 53
click at [1222, 754] on div "The 2026 Silverado 3500 are not being made" at bounding box center [1228, 746] width 682 height 53
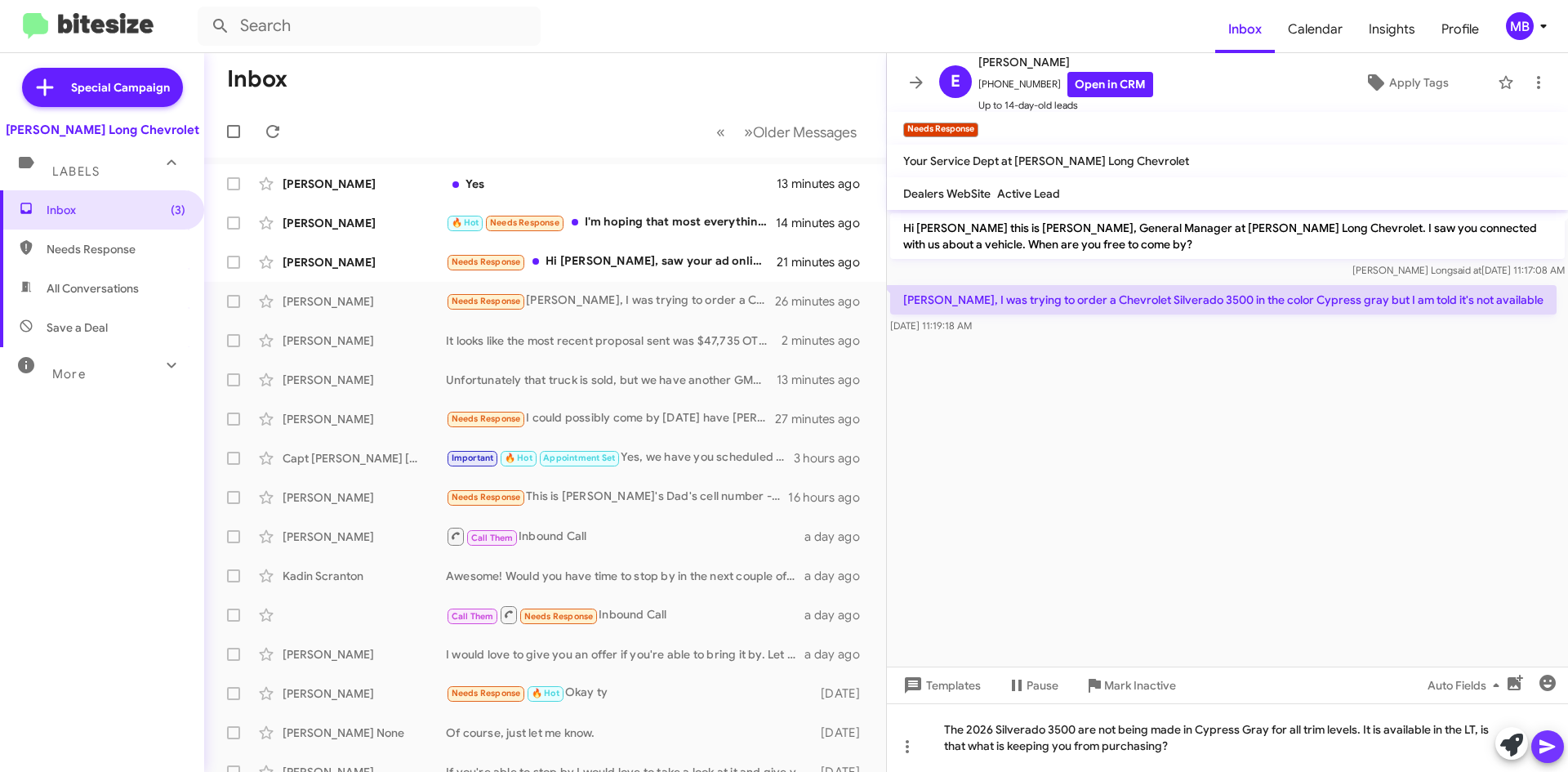
click at [1546, 742] on icon at bounding box center [1548, 747] width 20 height 20
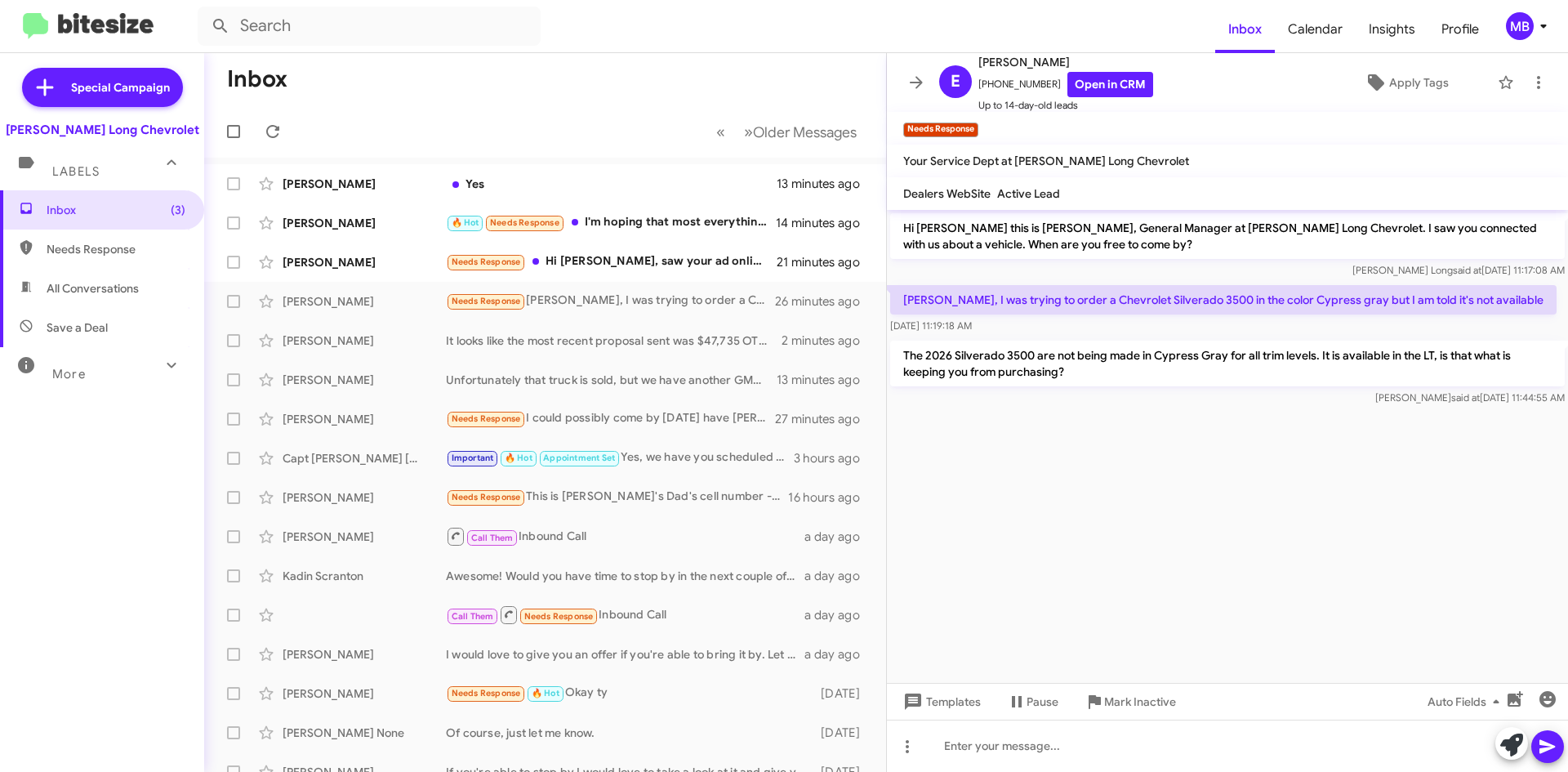
click at [155, 252] on span "Needs Response" at bounding box center [116, 249] width 139 height 16
type input "in:needs-response"
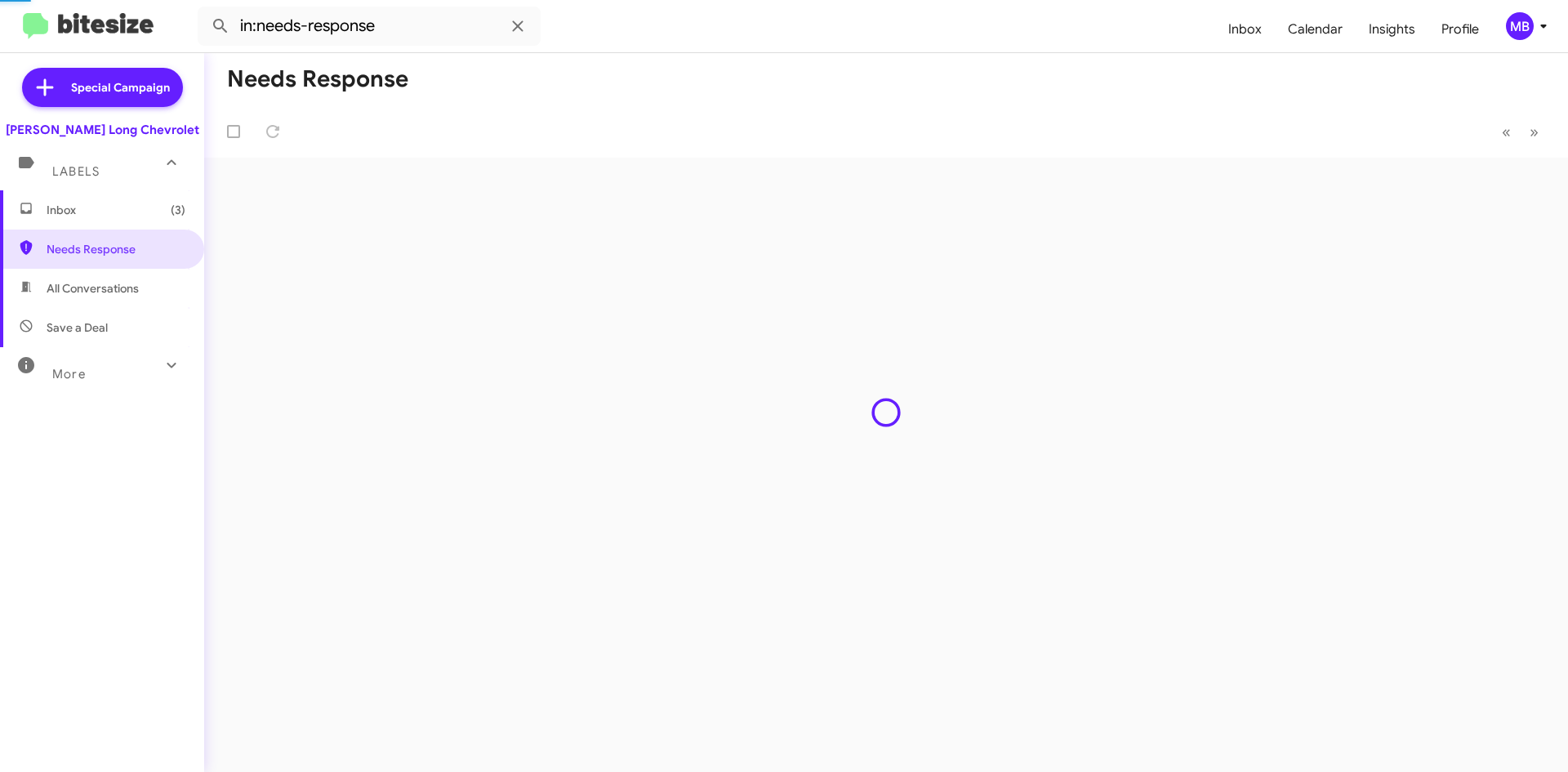
click at [143, 215] on span "Inbox (3)" at bounding box center [116, 210] width 139 height 16
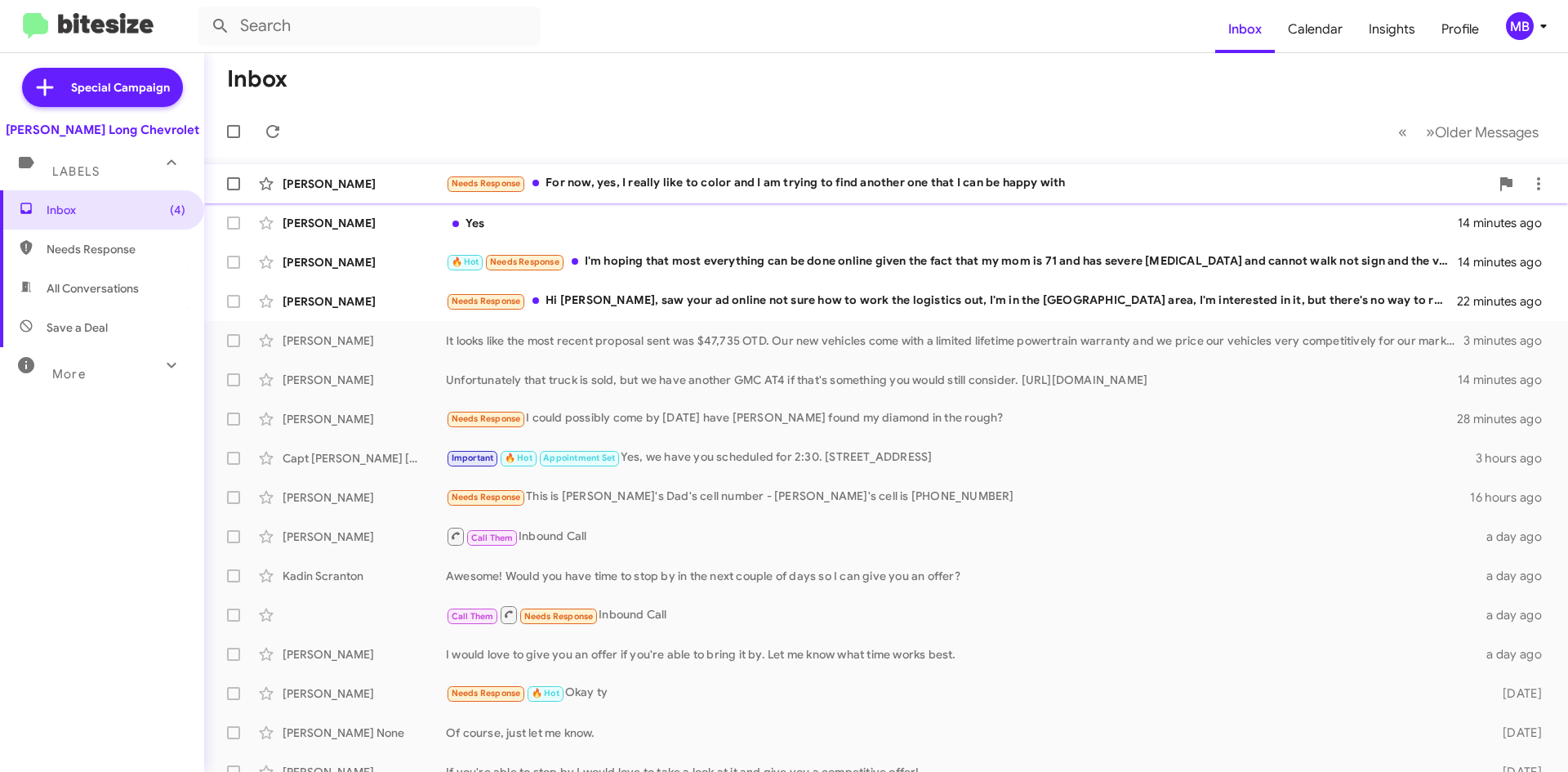
click at [901, 181] on div "Needs Response For now, yes, I really like to color and I am trying to find ano…" at bounding box center [968, 183] width 1044 height 19
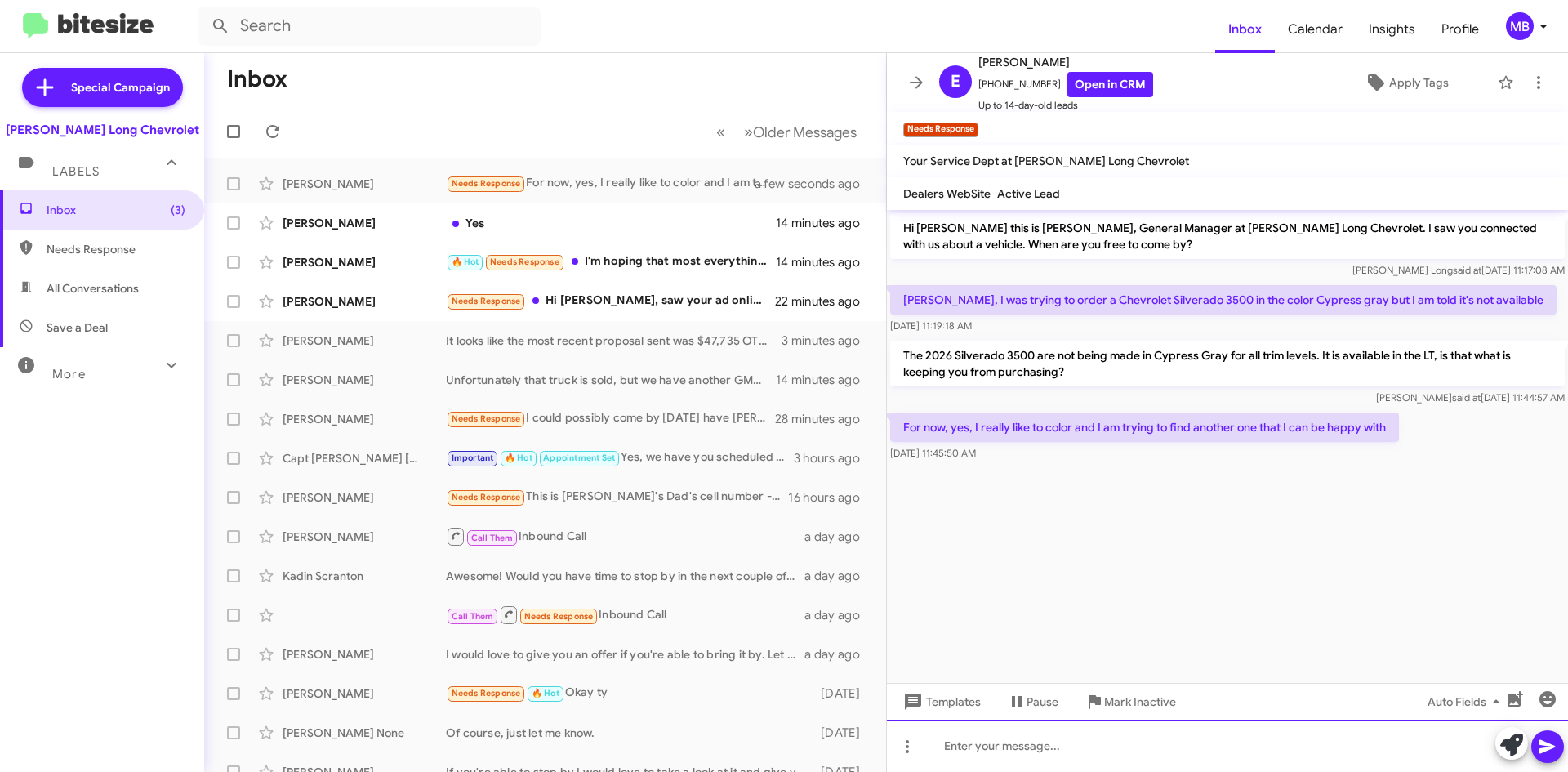
click at [1182, 738] on div at bounding box center [1228, 746] width 682 height 53
click at [1076, 752] on div "So you're trying to find a 3500 high country on" at bounding box center [1228, 746] width 682 height 53
click at [1251, 748] on div "So you're trying to find a 2025 3500 high country on" at bounding box center [1228, 746] width 682 height 53
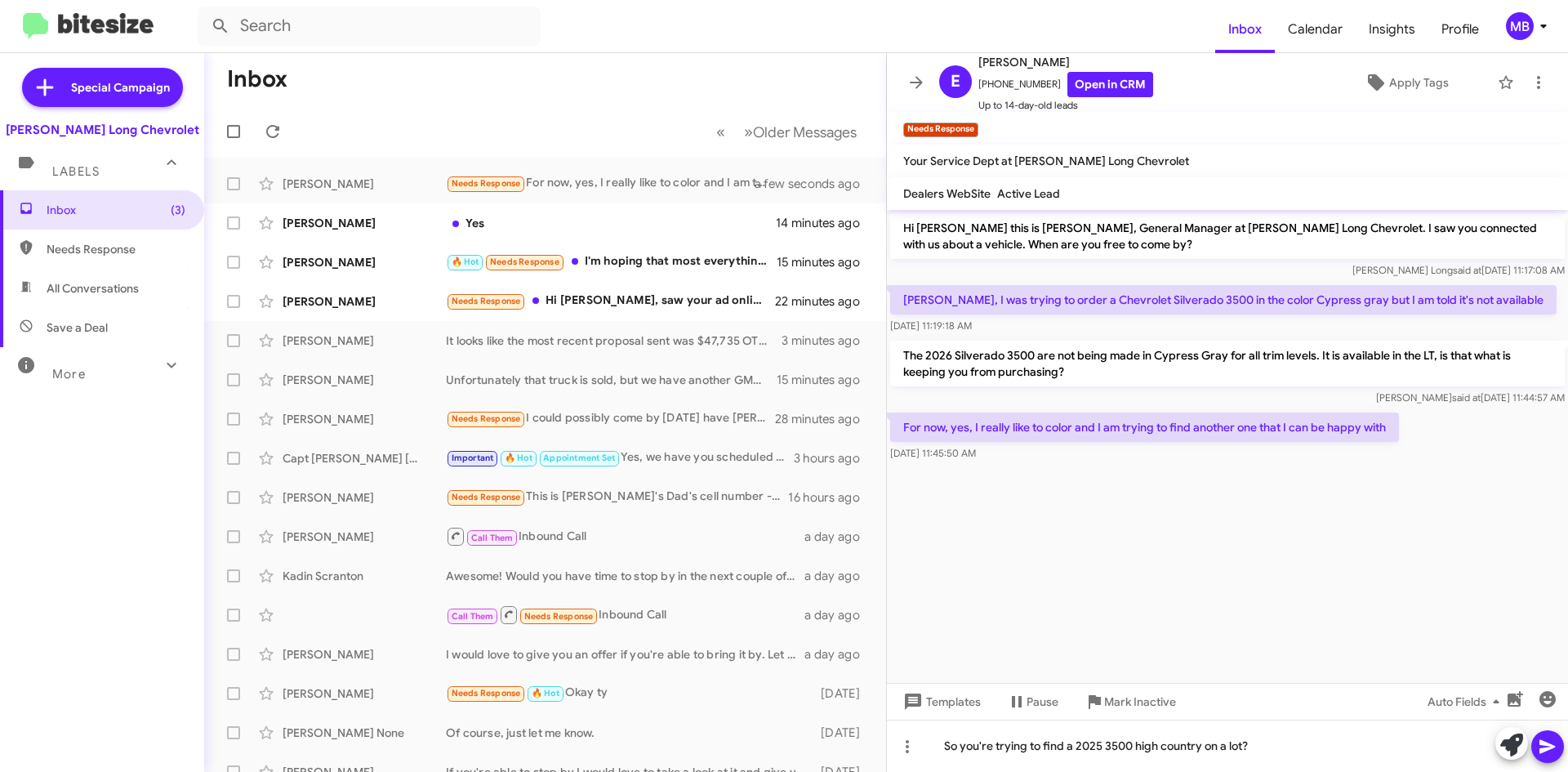
click at [1543, 743] on icon at bounding box center [1547, 747] width 16 height 14
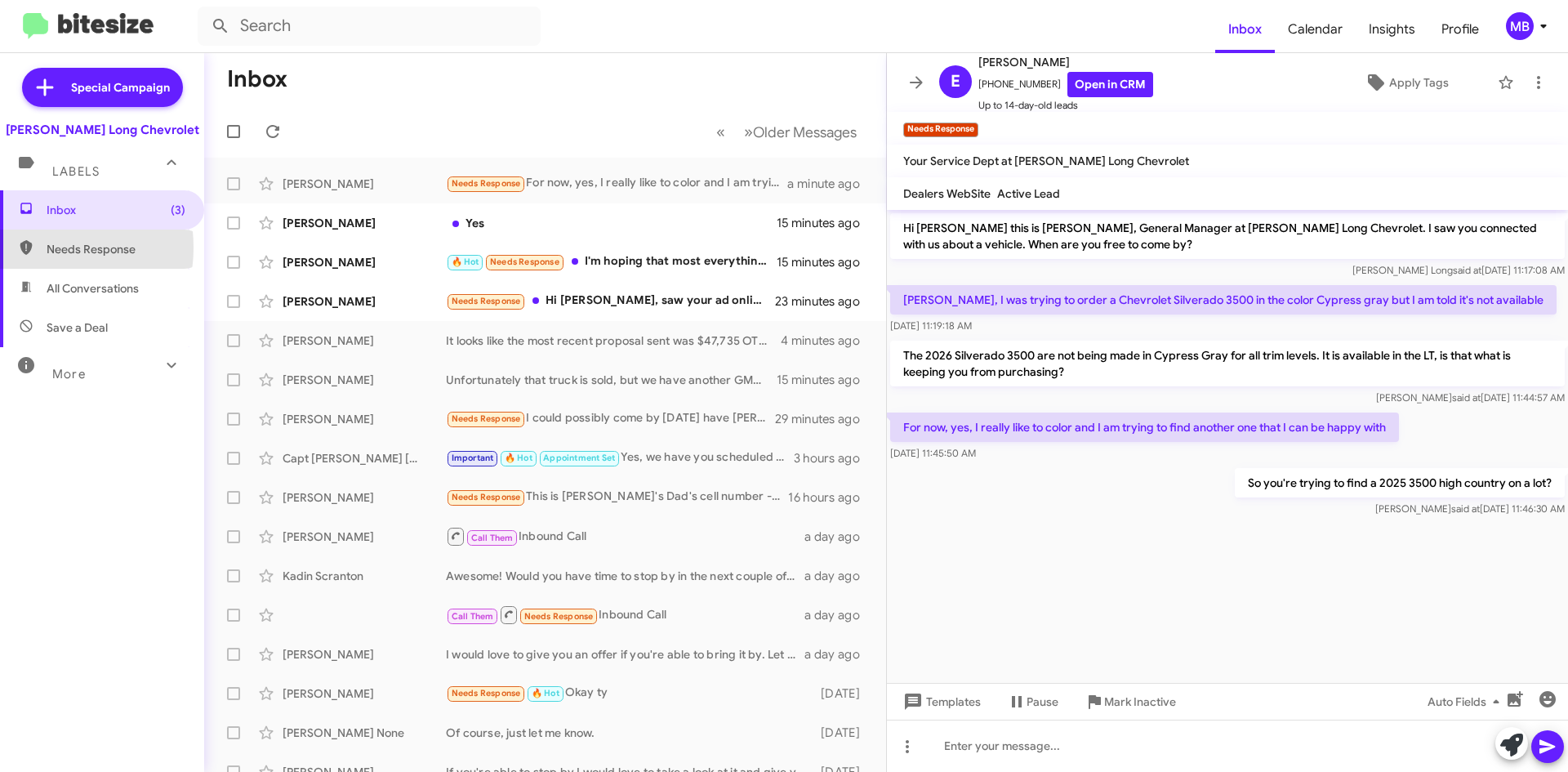
click at [37, 247] on span "Needs Response" at bounding box center [102, 249] width 204 height 39
type input "in:needs-response"
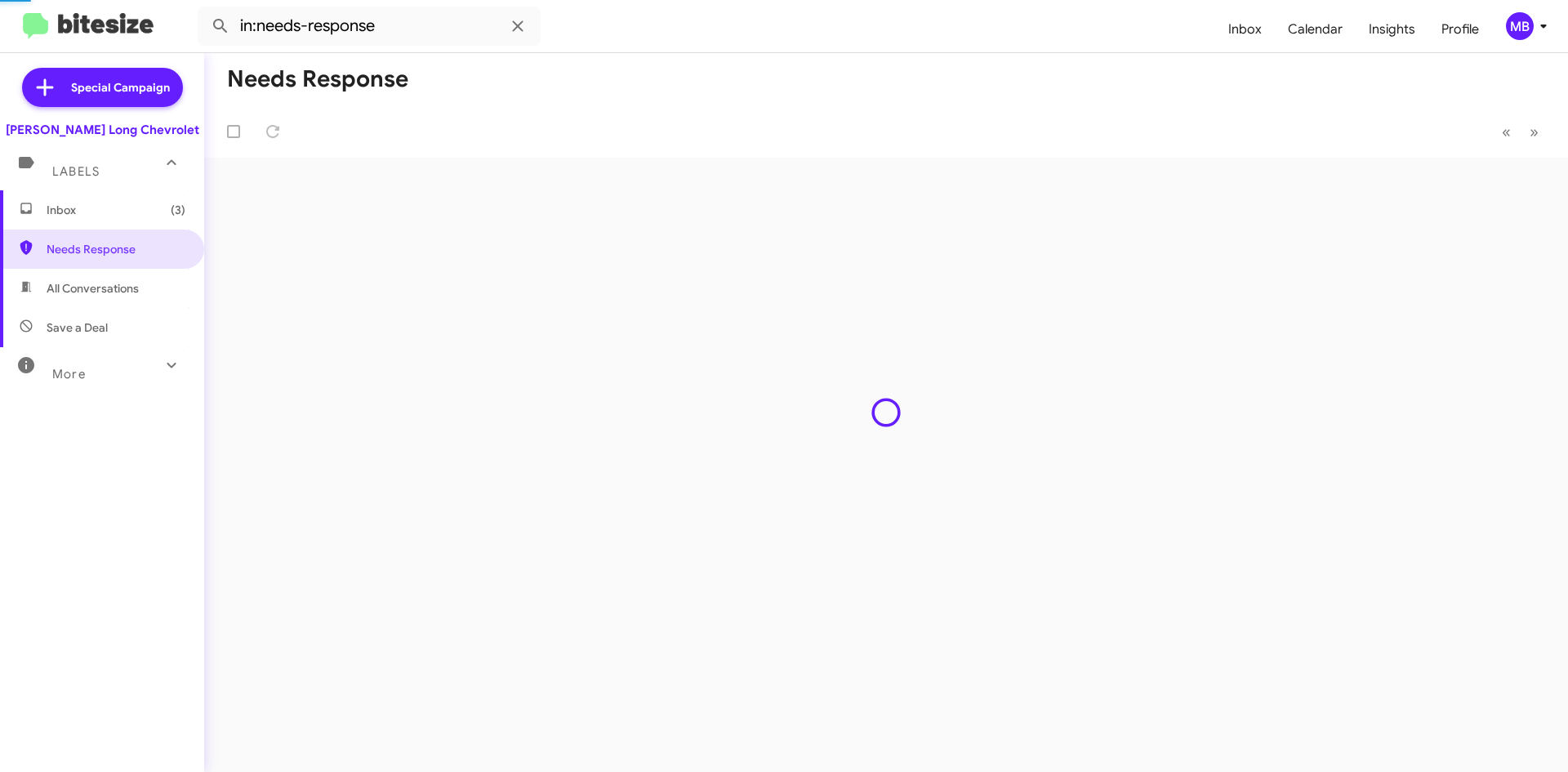
click at [75, 214] on span "Inbox (3)" at bounding box center [116, 210] width 139 height 16
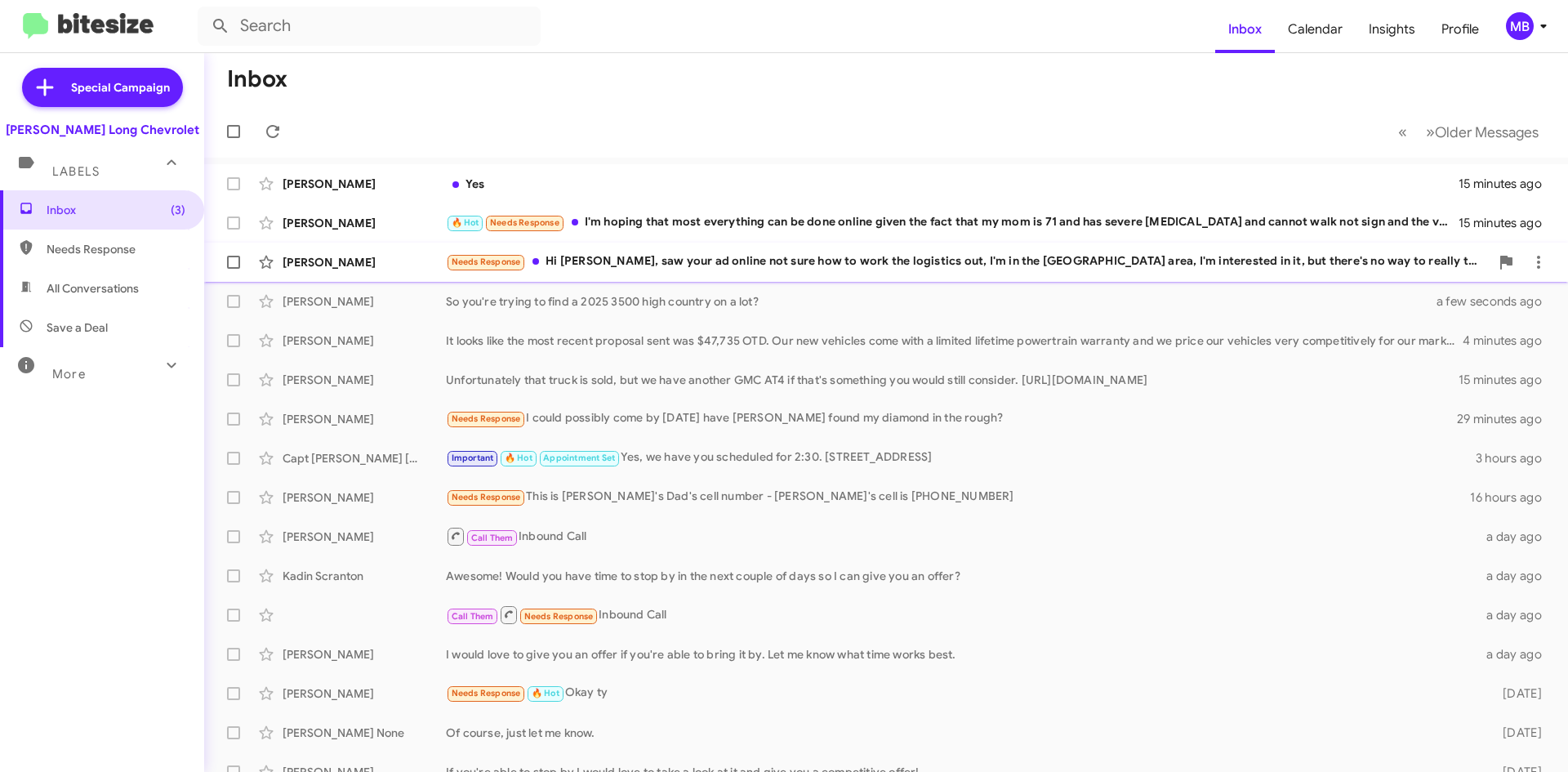
click at [594, 262] on div "Needs Response Hi Mike, saw your ad online not sure how to work the logistics o…" at bounding box center [968, 261] width 1044 height 19
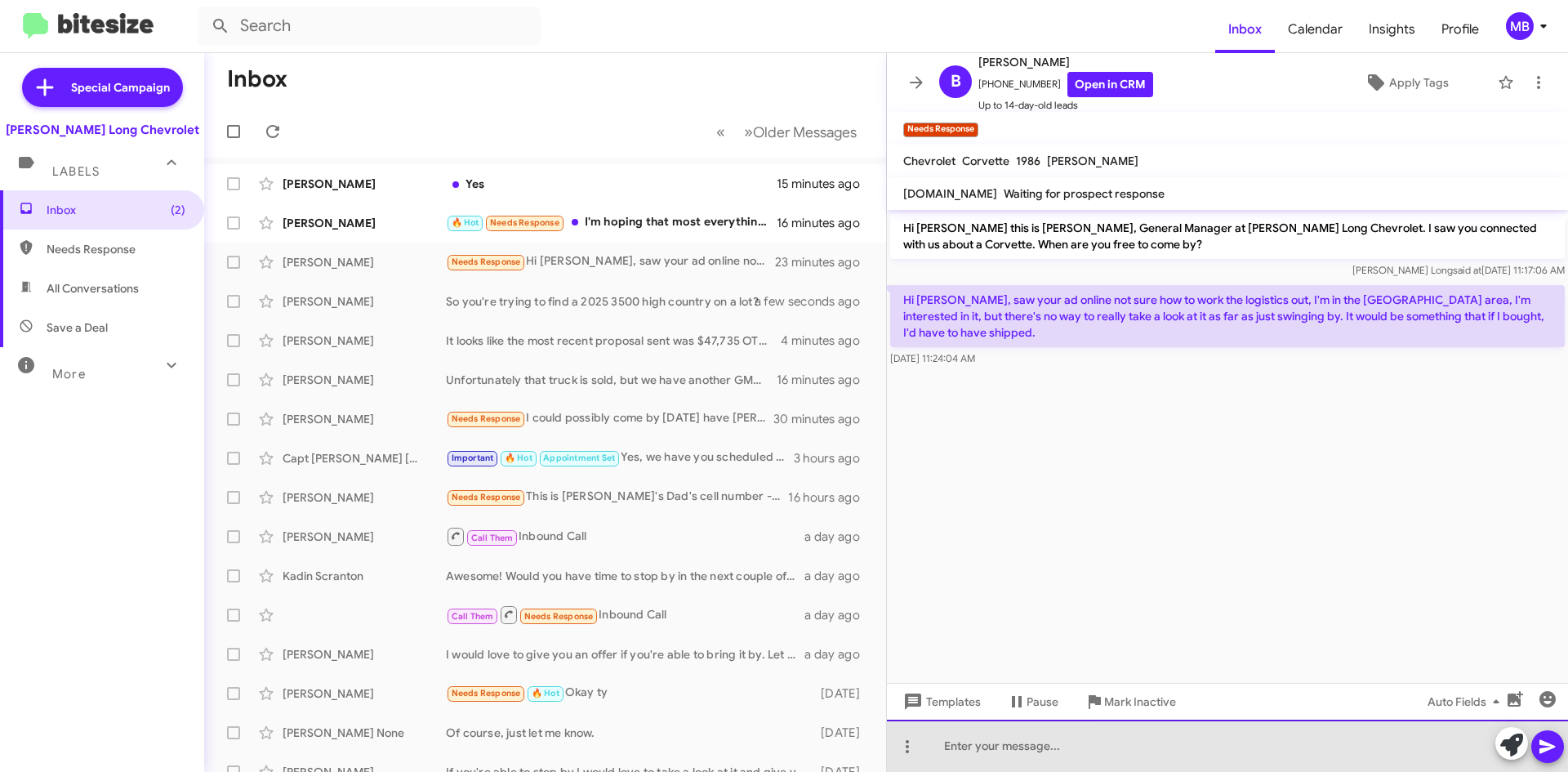
click at [1257, 728] on div at bounding box center [1228, 746] width 682 height 53
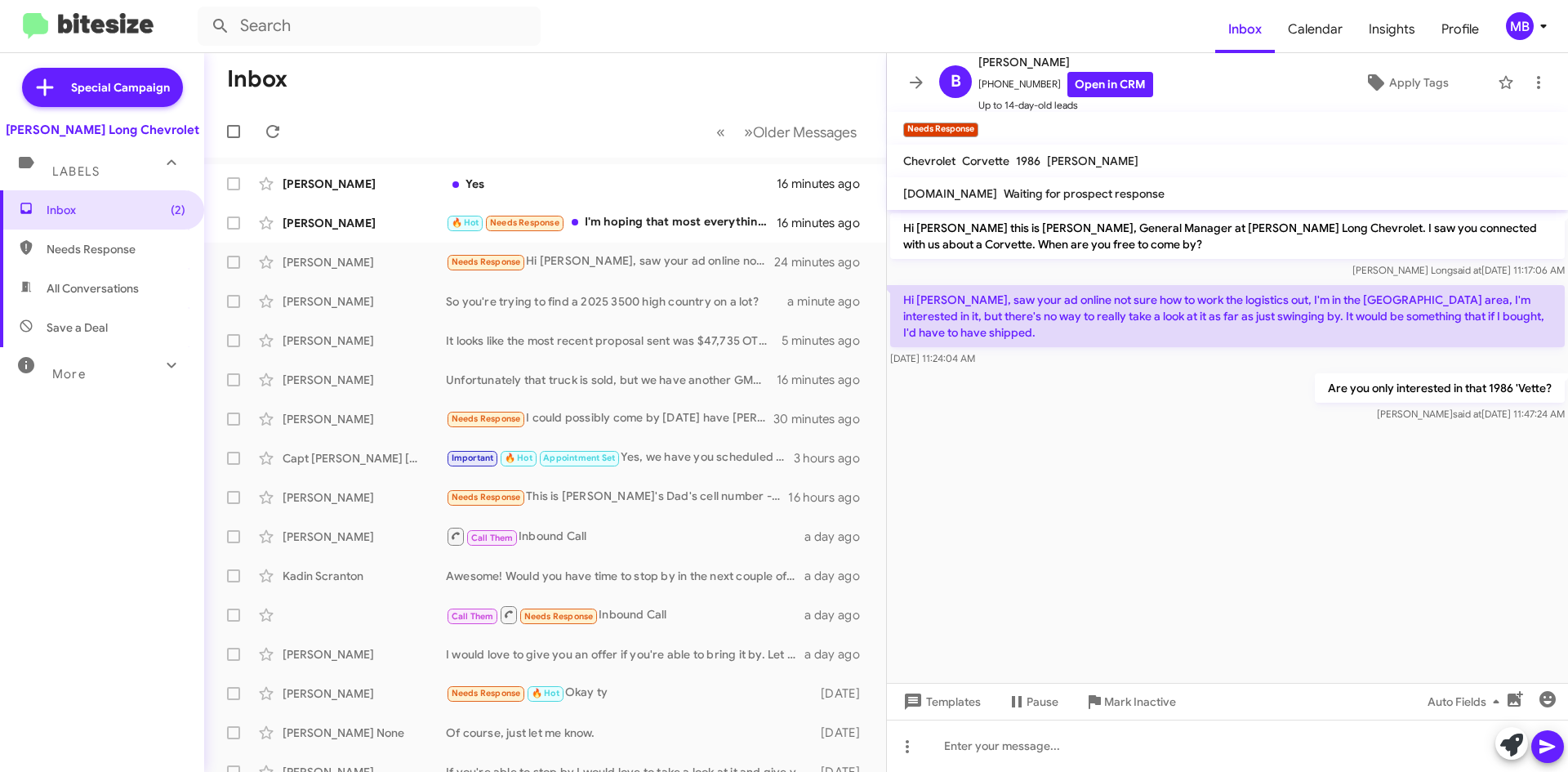
click at [164, 256] on span "Needs Response" at bounding box center [116, 249] width 139 height 16
type input "in:needs-response"
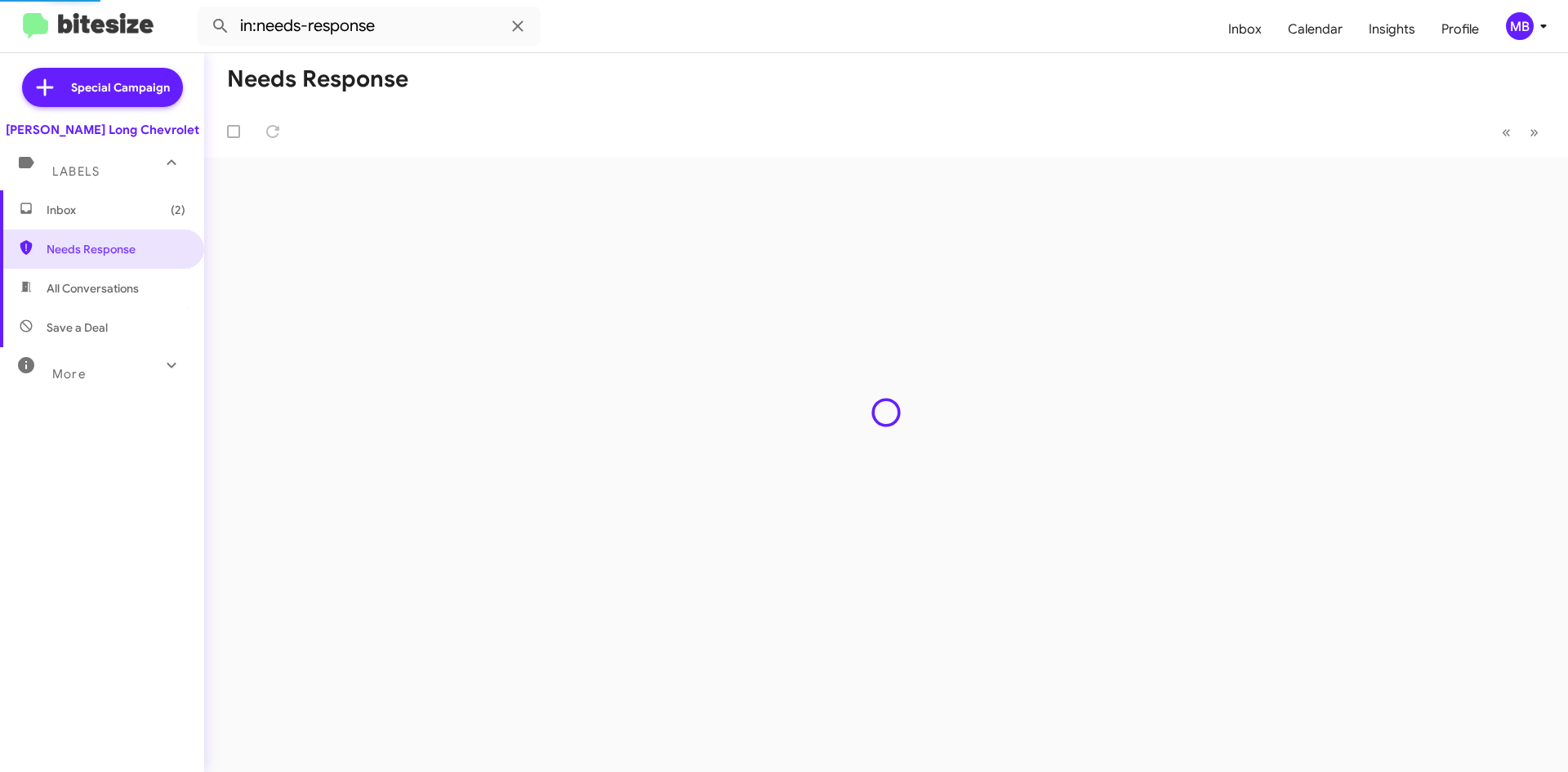
click at [129, 202] on span "Inbox (2)" at bounding box center [116, 210] width 139 height 16
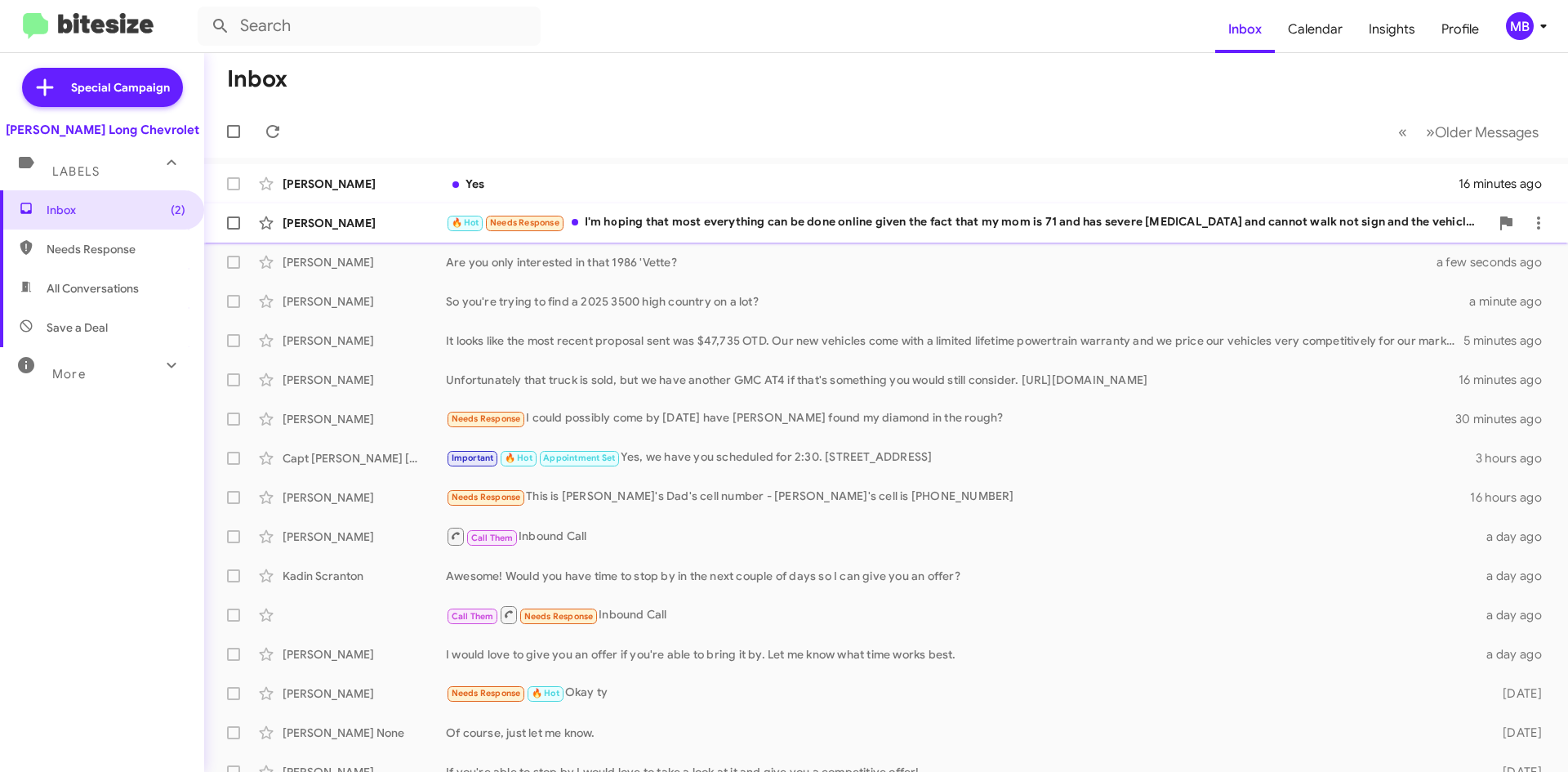
click at [819, 225] on div "🔥 Hot Needs Response I'm hoping that most everything can be done online given t…" at bounding box center [968, 222] width 1044 height 19
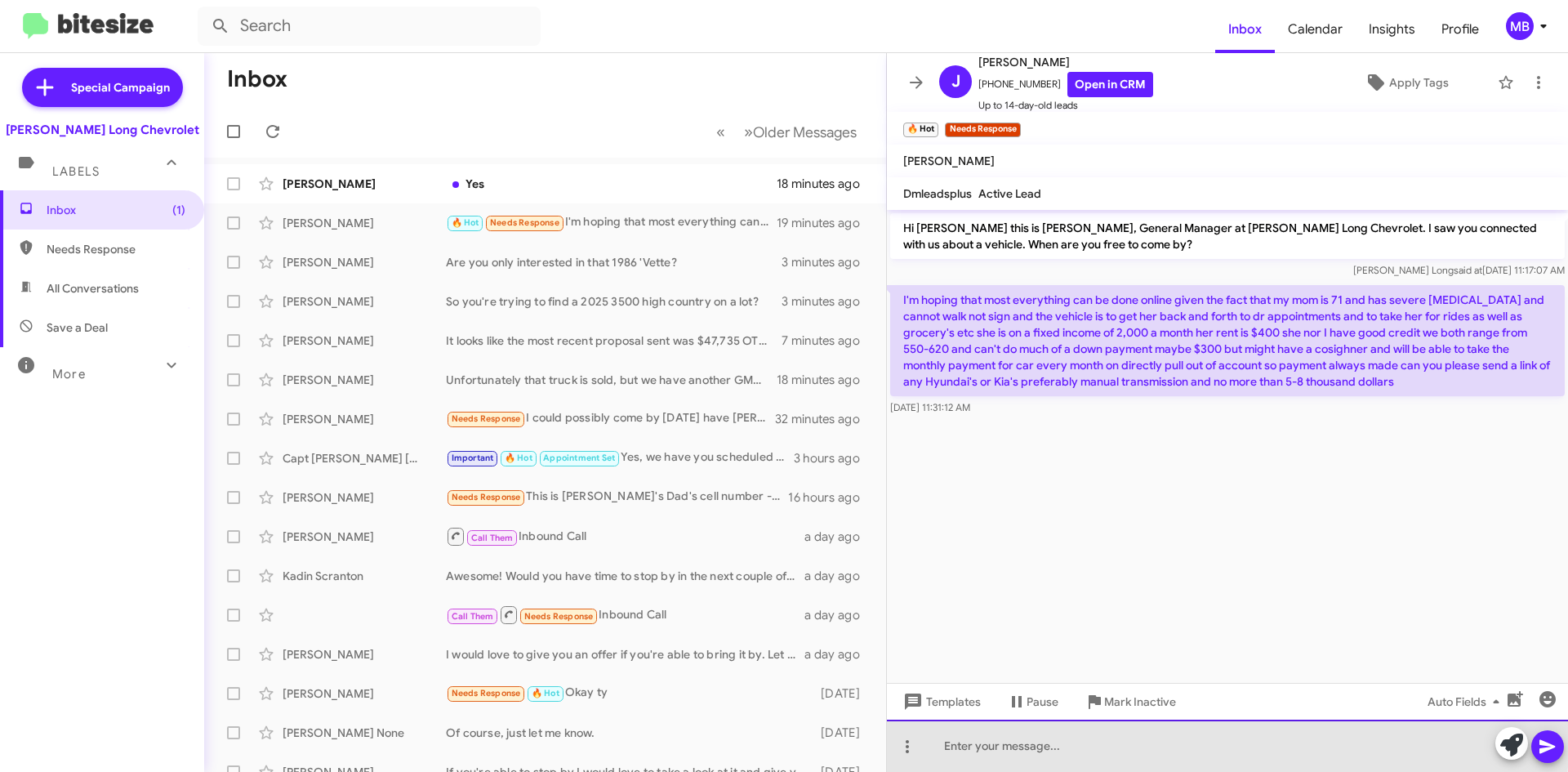
click at [974, 736] on div at bounding box center [1228, 746] width 682 height 53
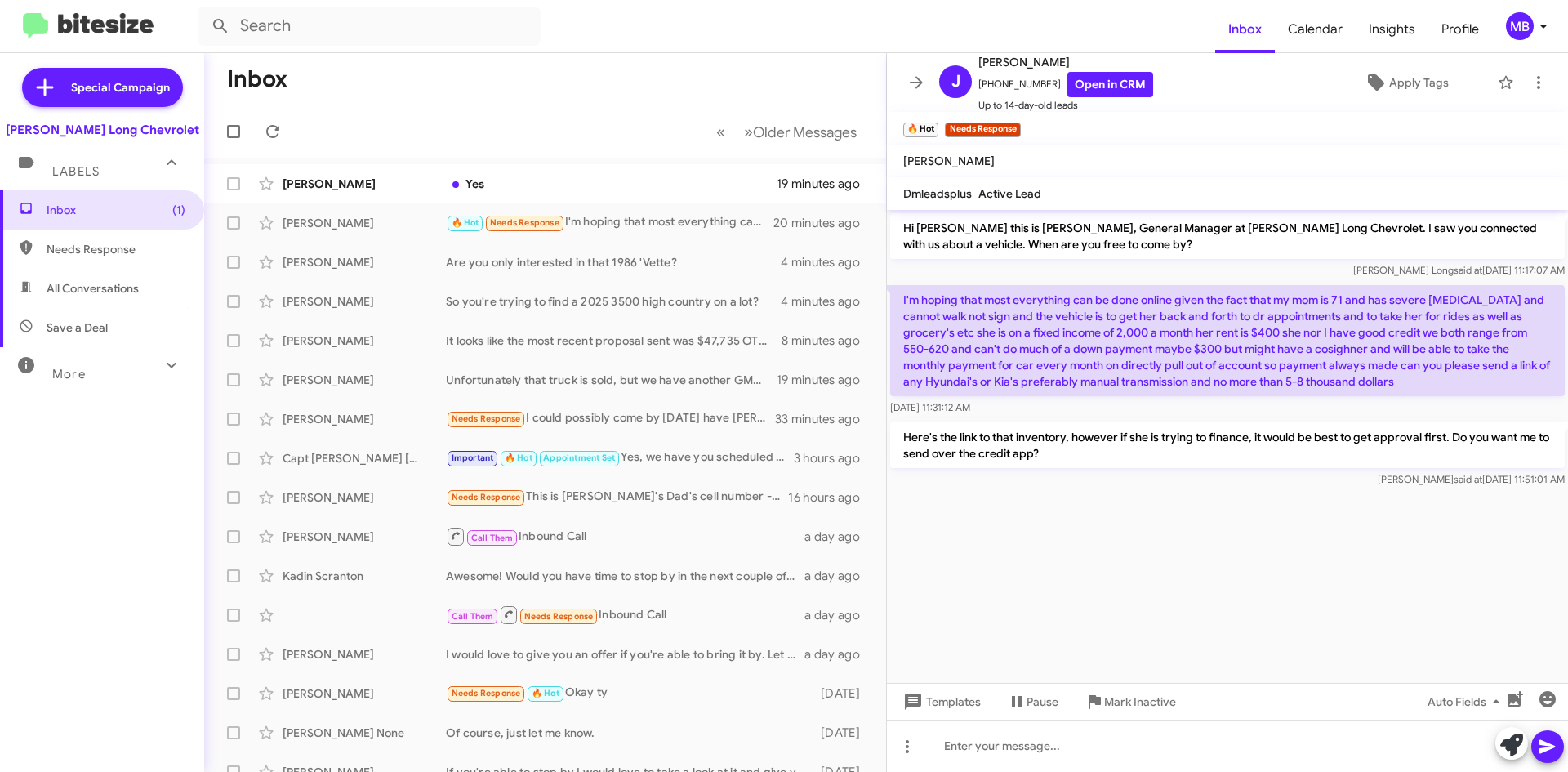
click at [149, 243] on span "Needs Response" at bounding box center [116, 249] width 139 height 16
type input "in:needs-response"
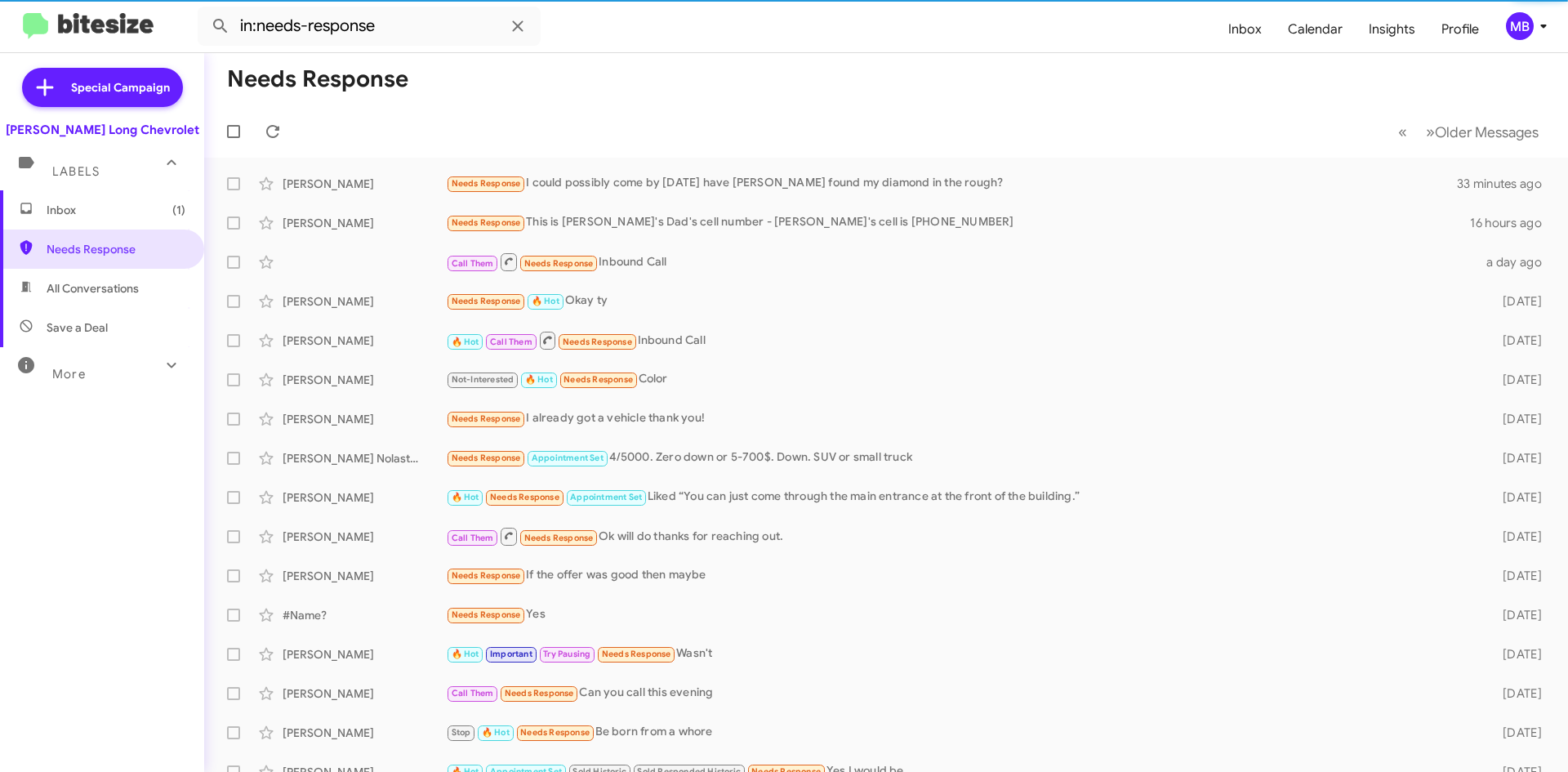
click at [127, 199] on span "Inbox (1)" at bounding box center [102, 210] width 204 height 39
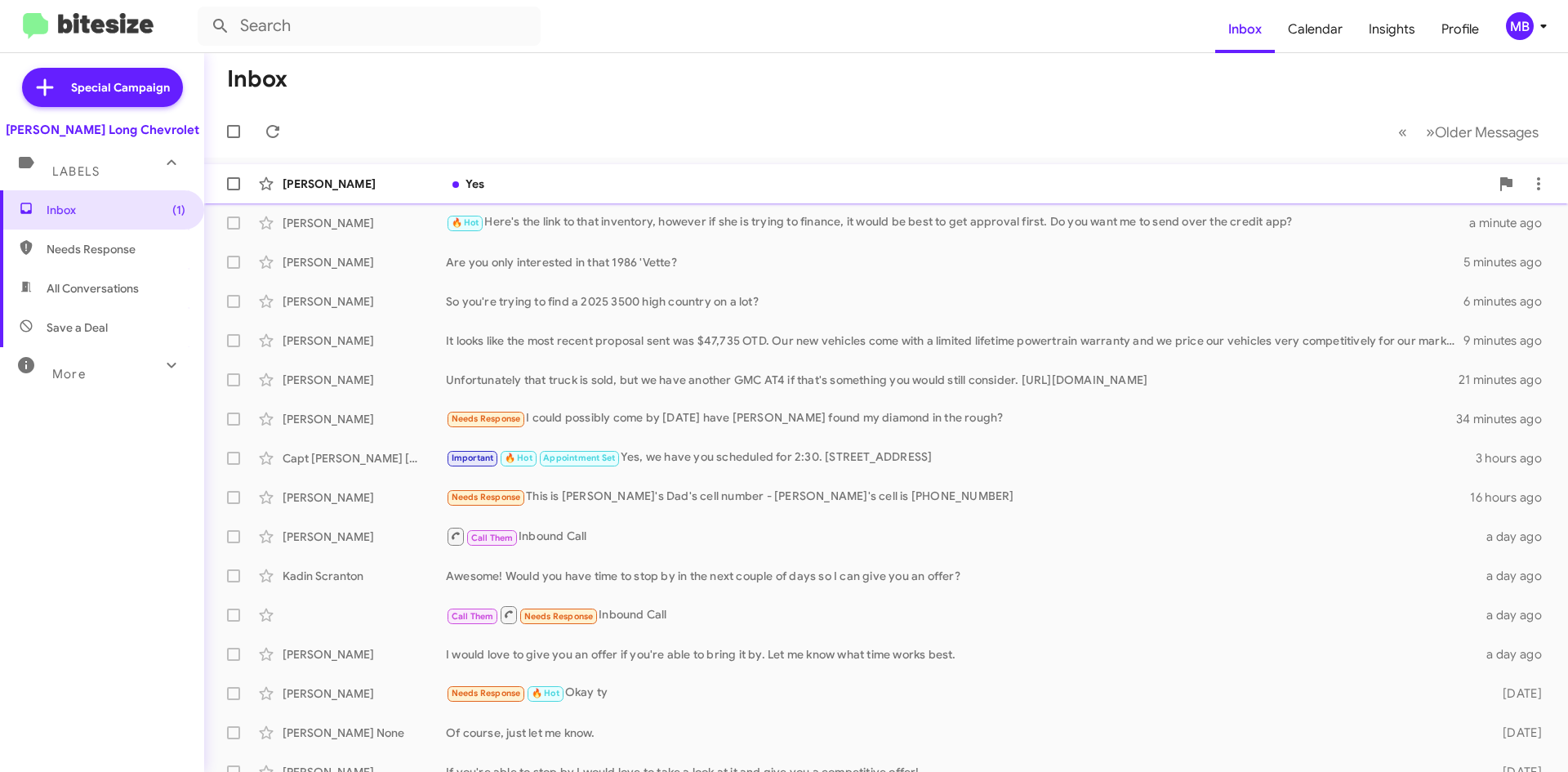
click at [534, 180] on div "Yes" at bounding box center [968, 184] width 1044 height 16
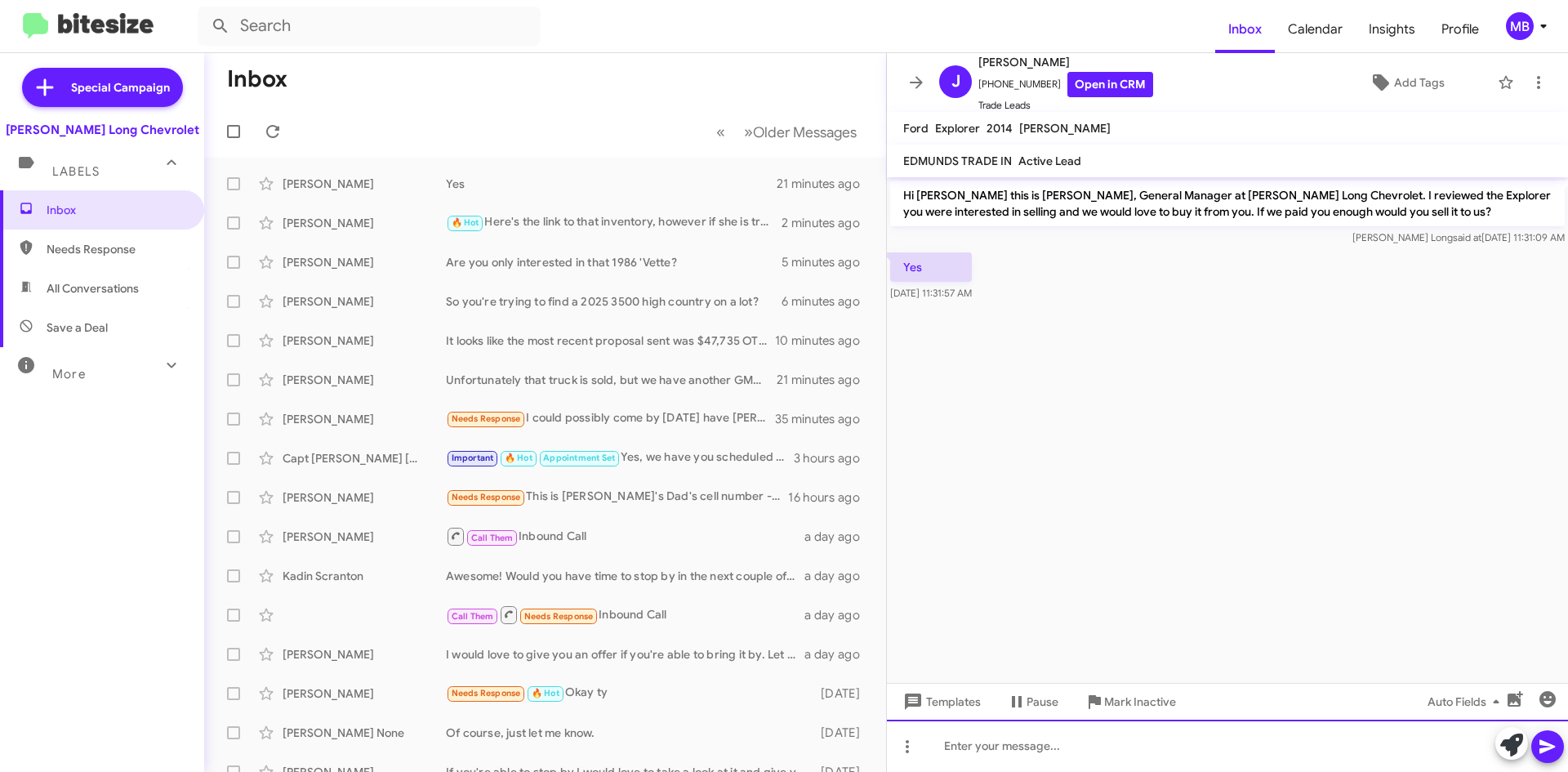
drag, startPoint x: 1159, startPoint y: 741, endPoint x: 1167, endPoint y: 729, distance: 14.4
click at [1159, 740] on div at bounding box center [1228, 746] width 682 height 53
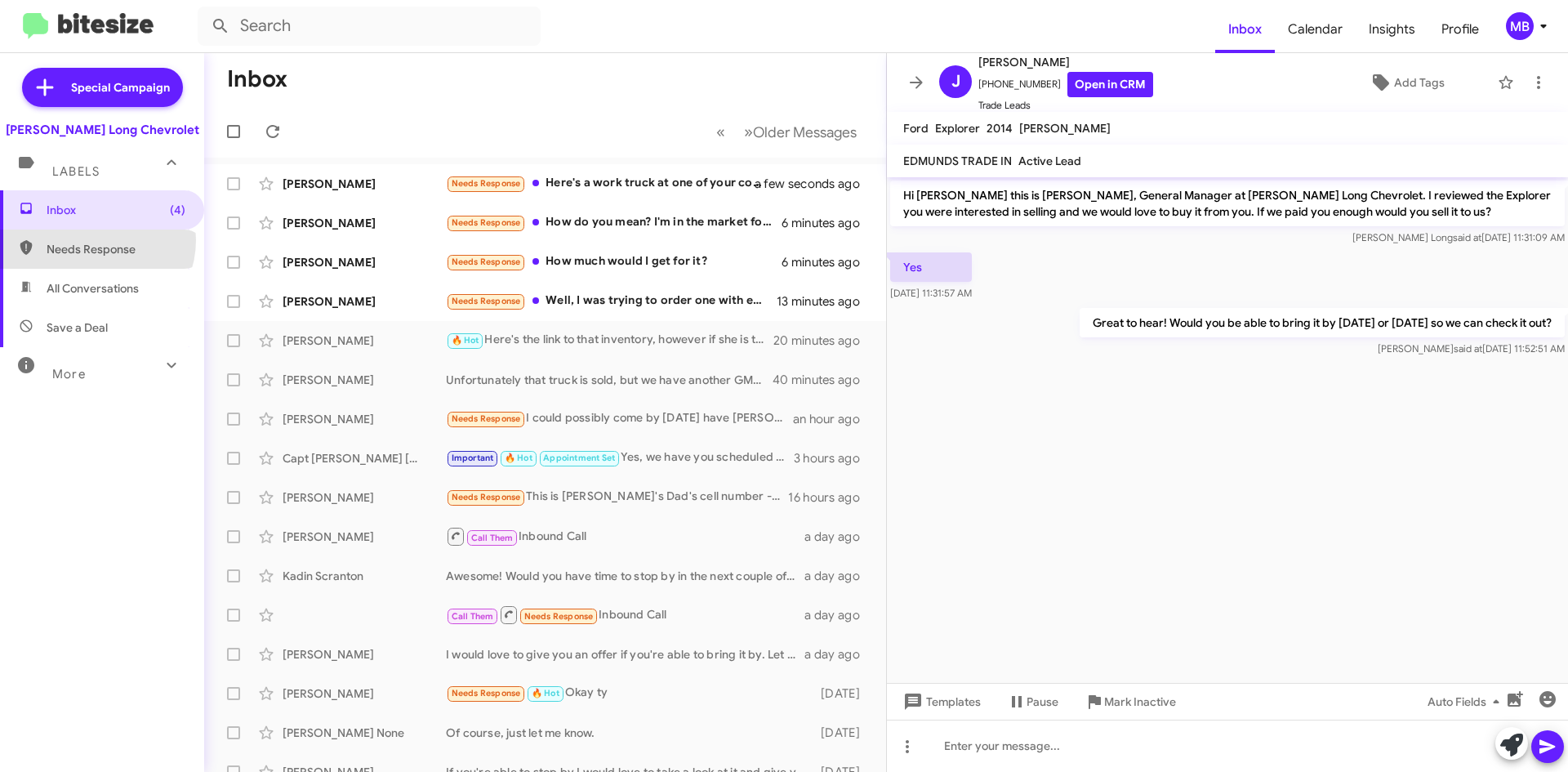
drag, startPoint x: 93, startPoint y: 240, endPoint x: 96, endPoint y: 249, distance: 9.5
click at [93, 241] on span "Needs Response" at bounding box center [102, 249] width 204 height 39
type input "in:needs-response"
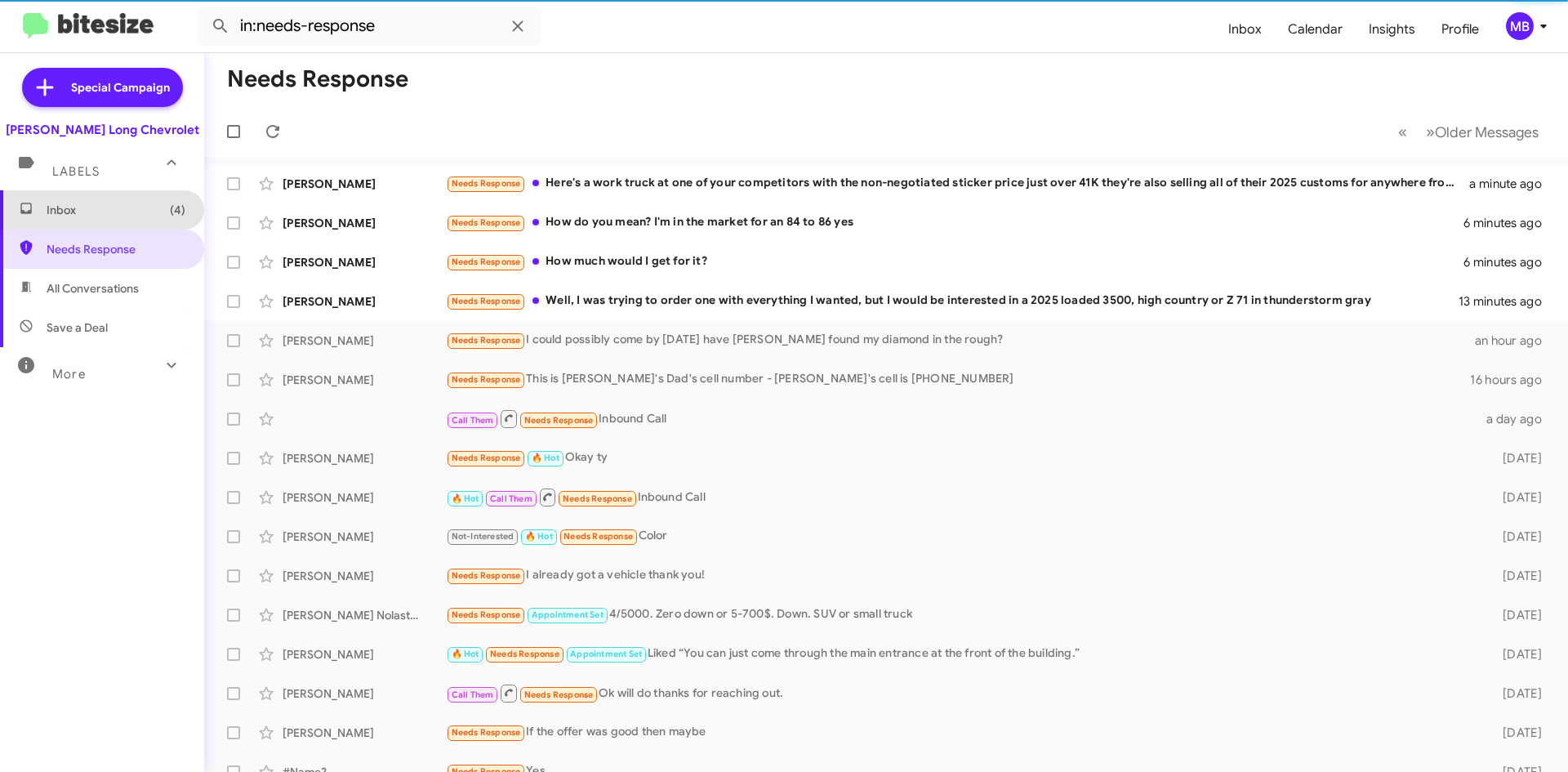
click at [165, 220] on span "Inbox (4)" at bounding box center [102, 210] width 204 height 39
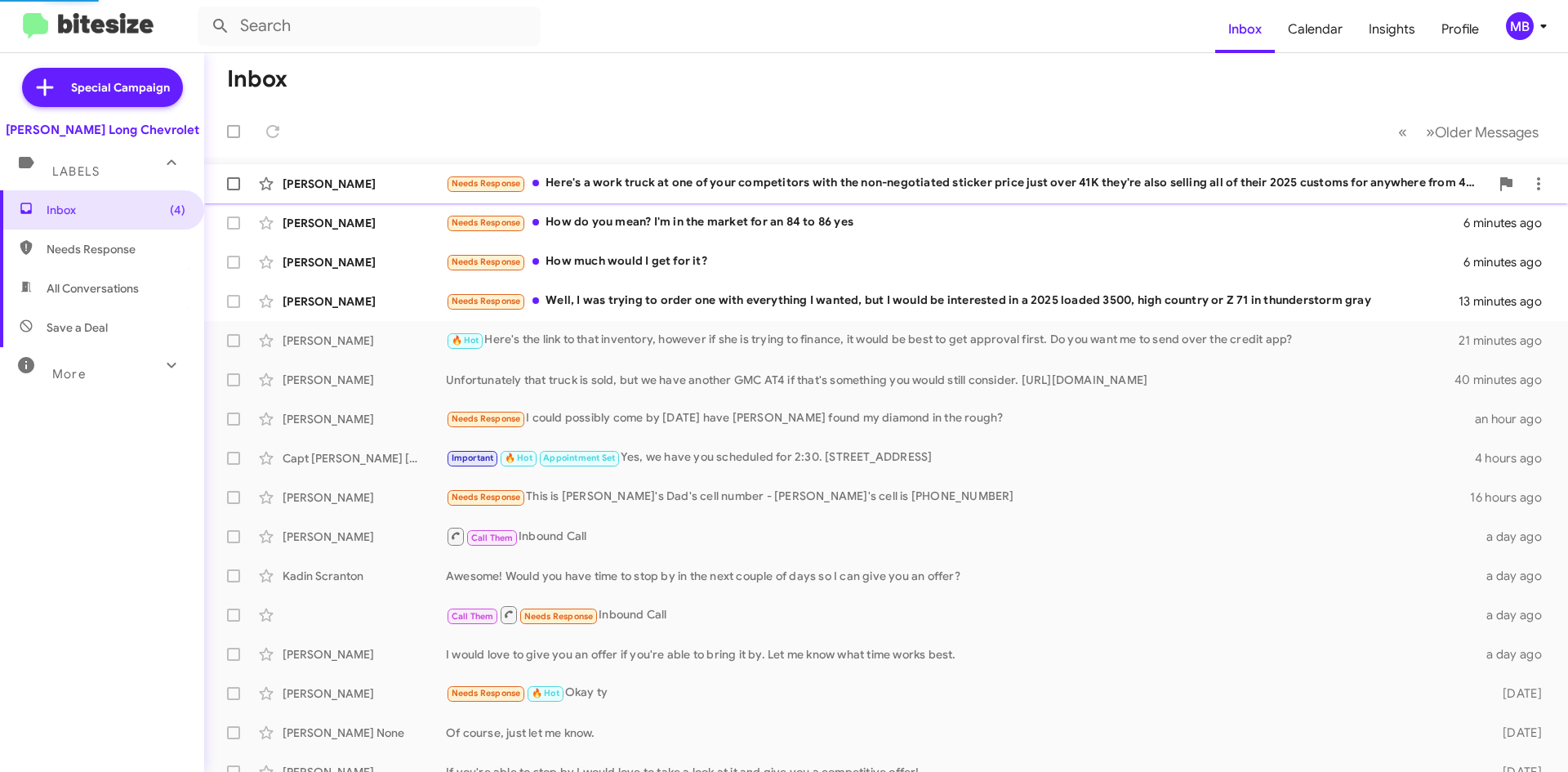
click at [988, 184] on div "Needs Response Here's a work truck at one of your competitors with the non-nego…" at bounding box center [968, 183] width 1044 height 19
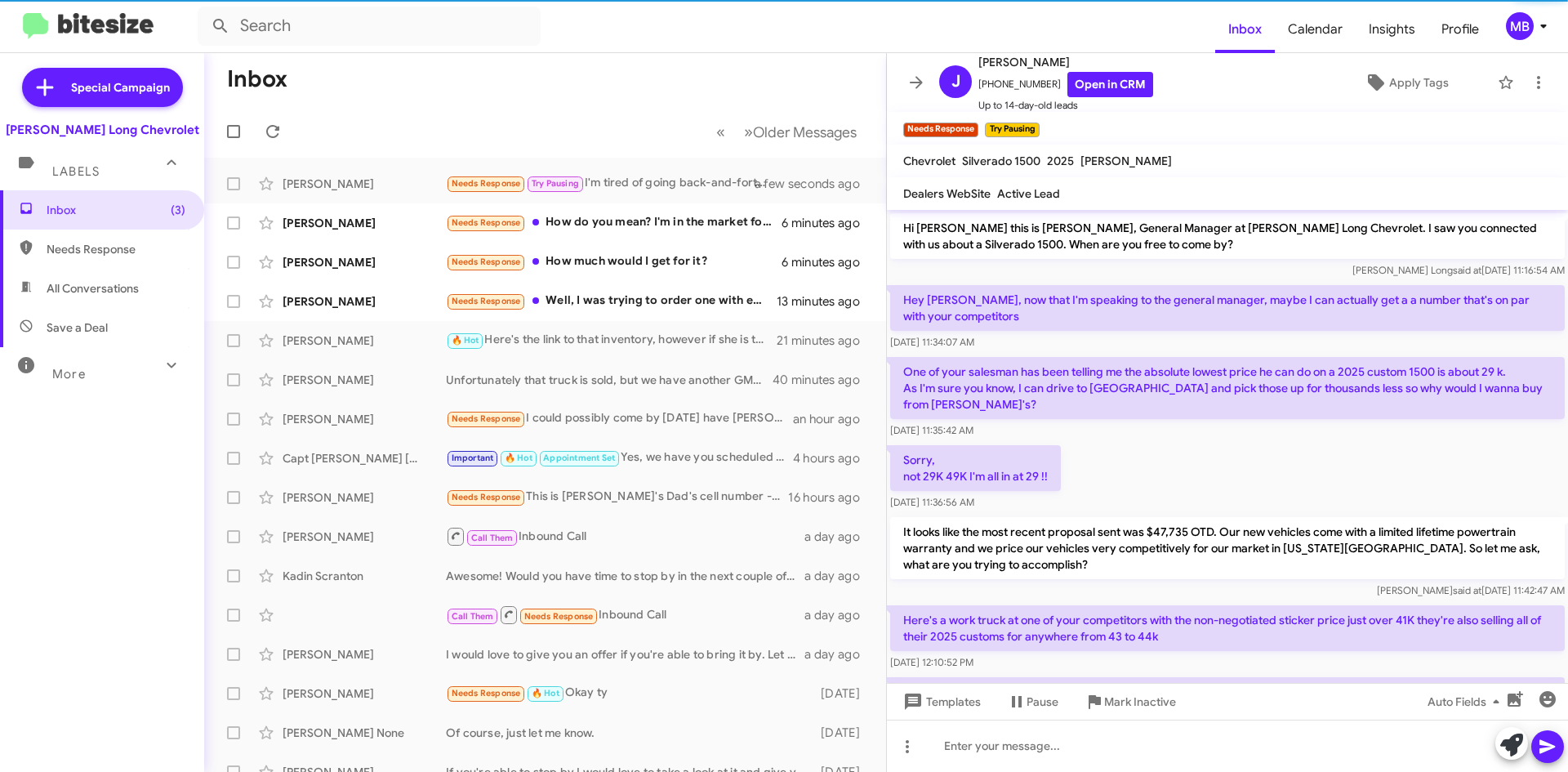
scroll to position [124, 0]
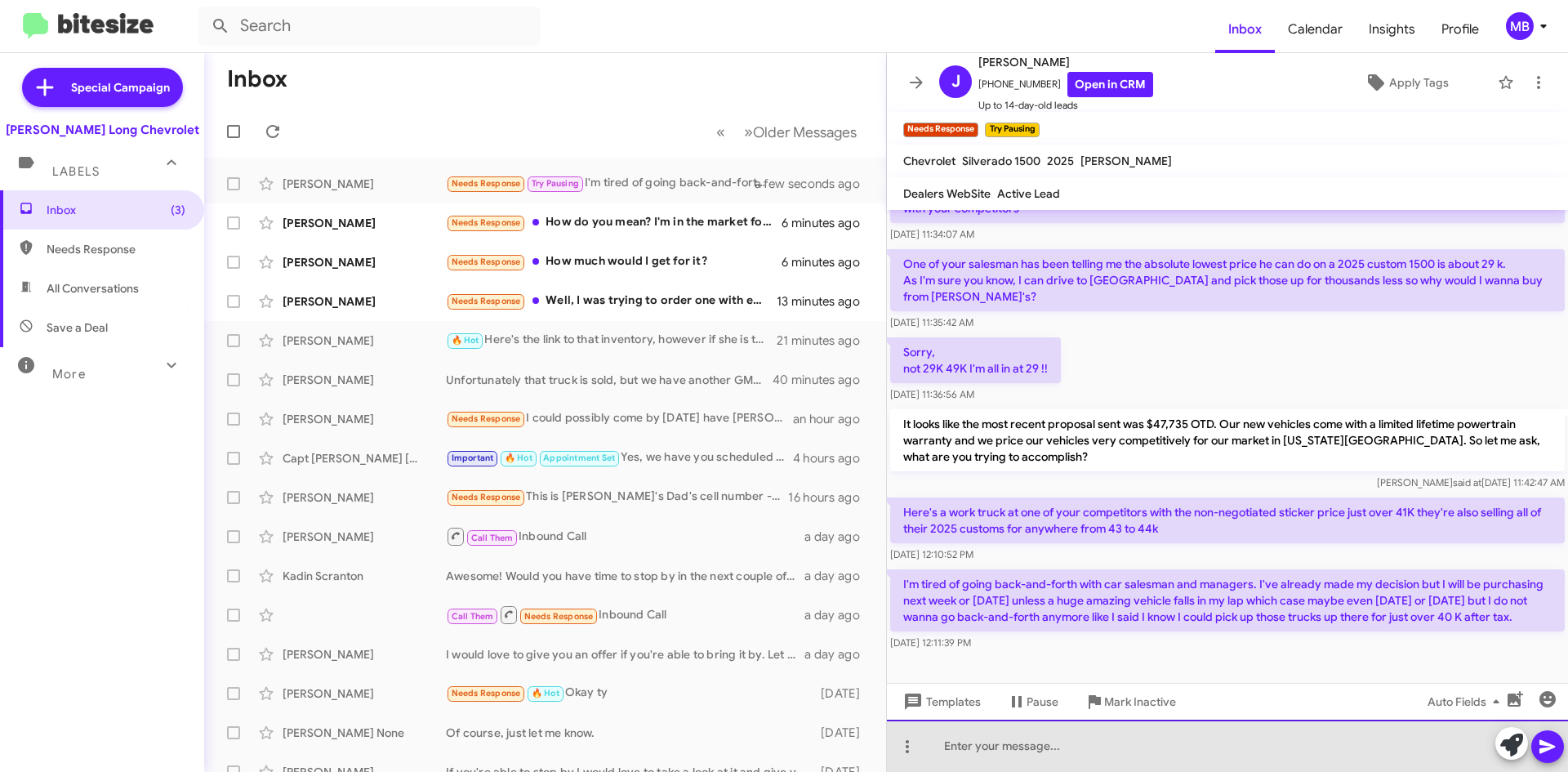
click at [1080, 744] on div at bounding box center [1228, 746] width 682 height 53
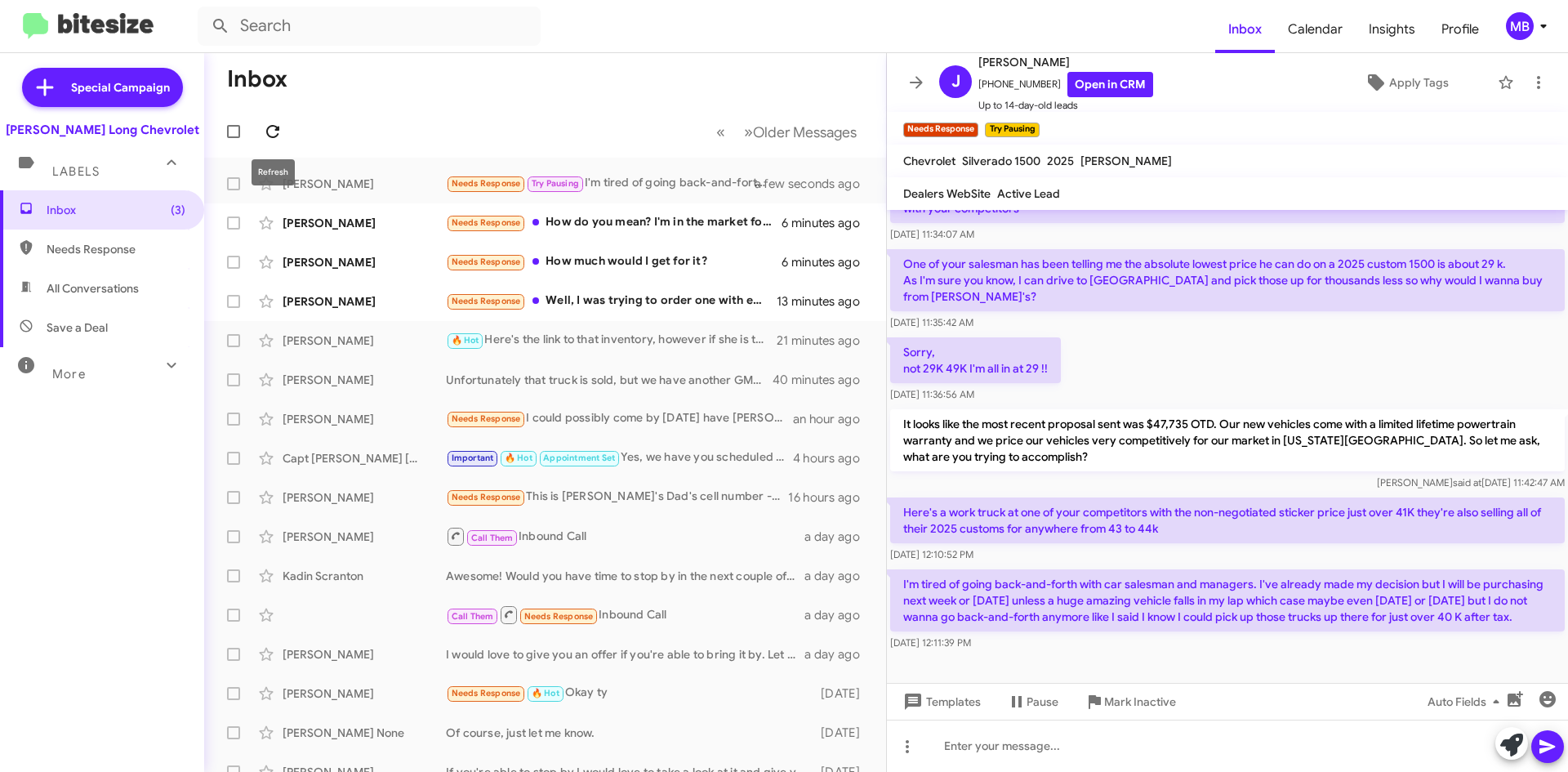
click at [271, 139] on icon at bounding box center [273, 132] width 20 height 20
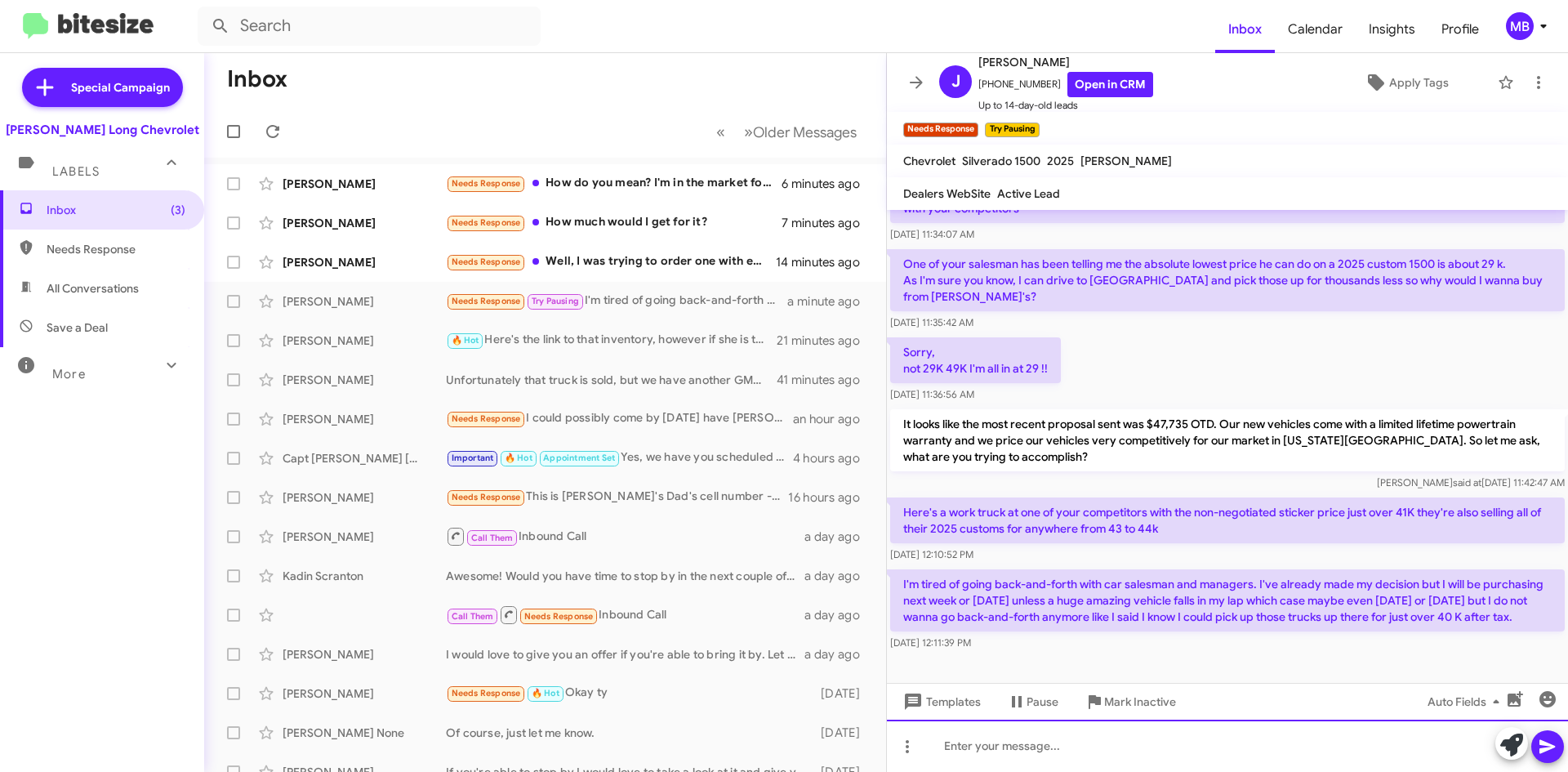
click at [1147, 756] on div at bounding box center [1228, 746] width 682 height 53
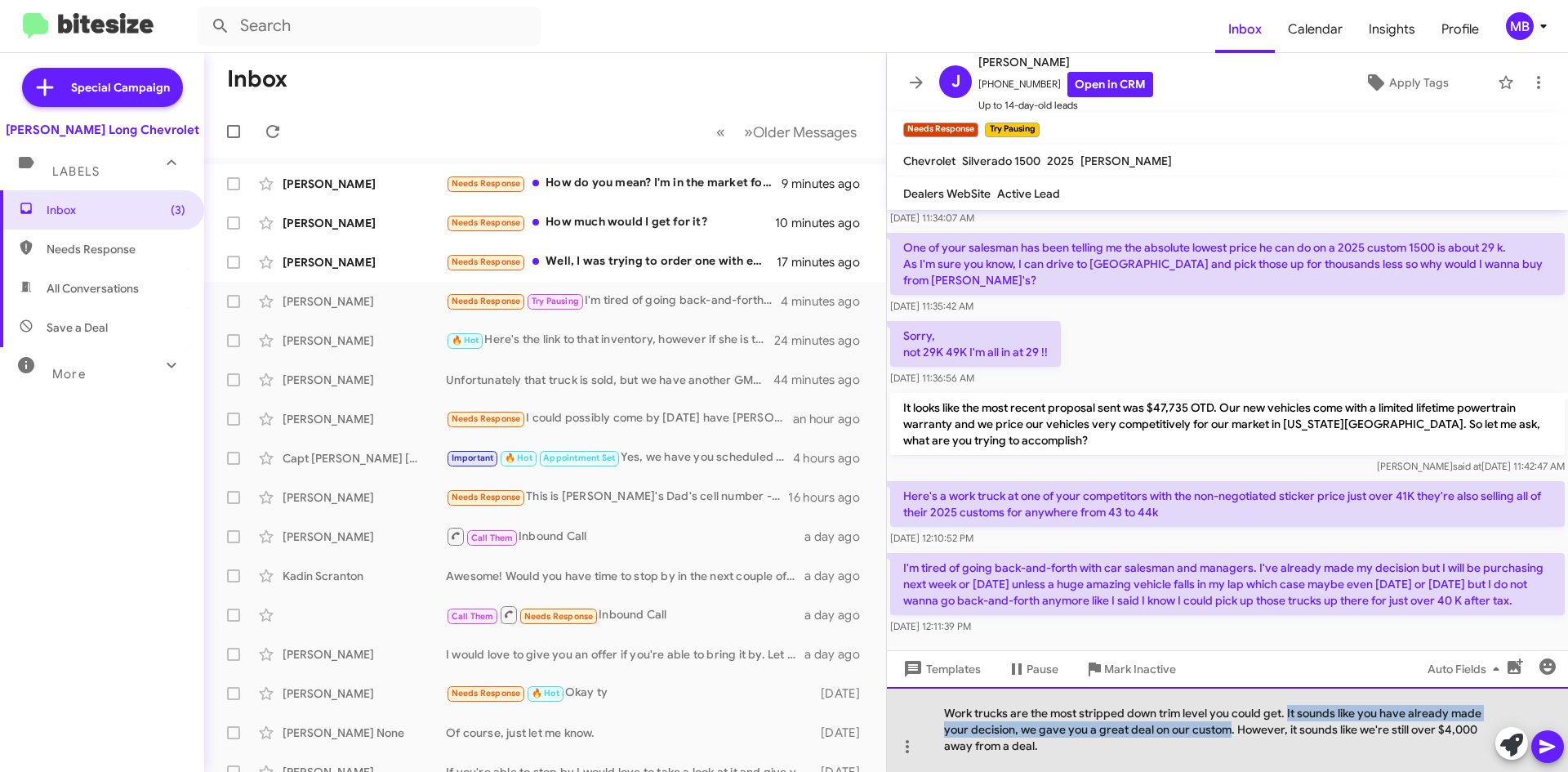
drag, startPoint x: 1233, startPoint y: 729, endPoint x: 1291, endPoint y: 716, distance: 59.4
click at [1291, 716] on div "Work trucks are the most stripped down trim level you could get. It sounds like…" at bounding box center [1228, 729] width 682 height 85
click at [1214, 762] on div "Work trucks are the most stripped down trim level you could get. It sounds like…" at bounding box center [1228, 729] width 682 height 85
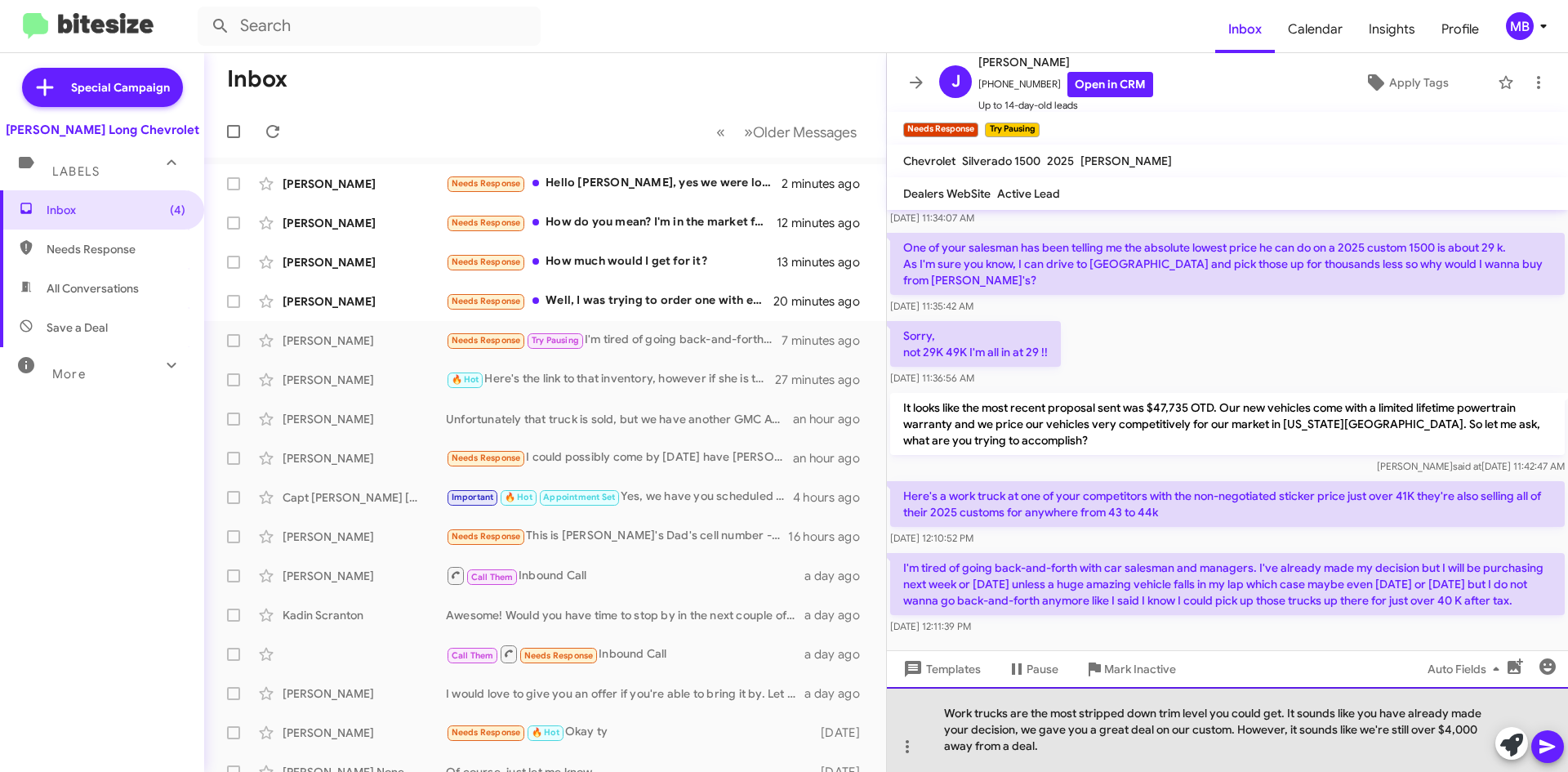
drag, startPoint x: 1288, startPoint y: 714, endPoint x: 1279, endPoint y: 759, distance: 45.9
click at [1281, 759] on div "Work trucks are the most stripped down trim level you could get. It sounds like…" at bounding box center [1228, 729] width 682 height 85
drag, startPoint x: 1209, startPoint y: 752, endPoint x: 641, endPoint y: 562, distance: 598.9
click at [641, 562] on div "Inbox « Previous » Next Older Messages Jordan Lloyd Needs Response Hello Mike, …" at bounding box center [886, 413] width 1364 height 719
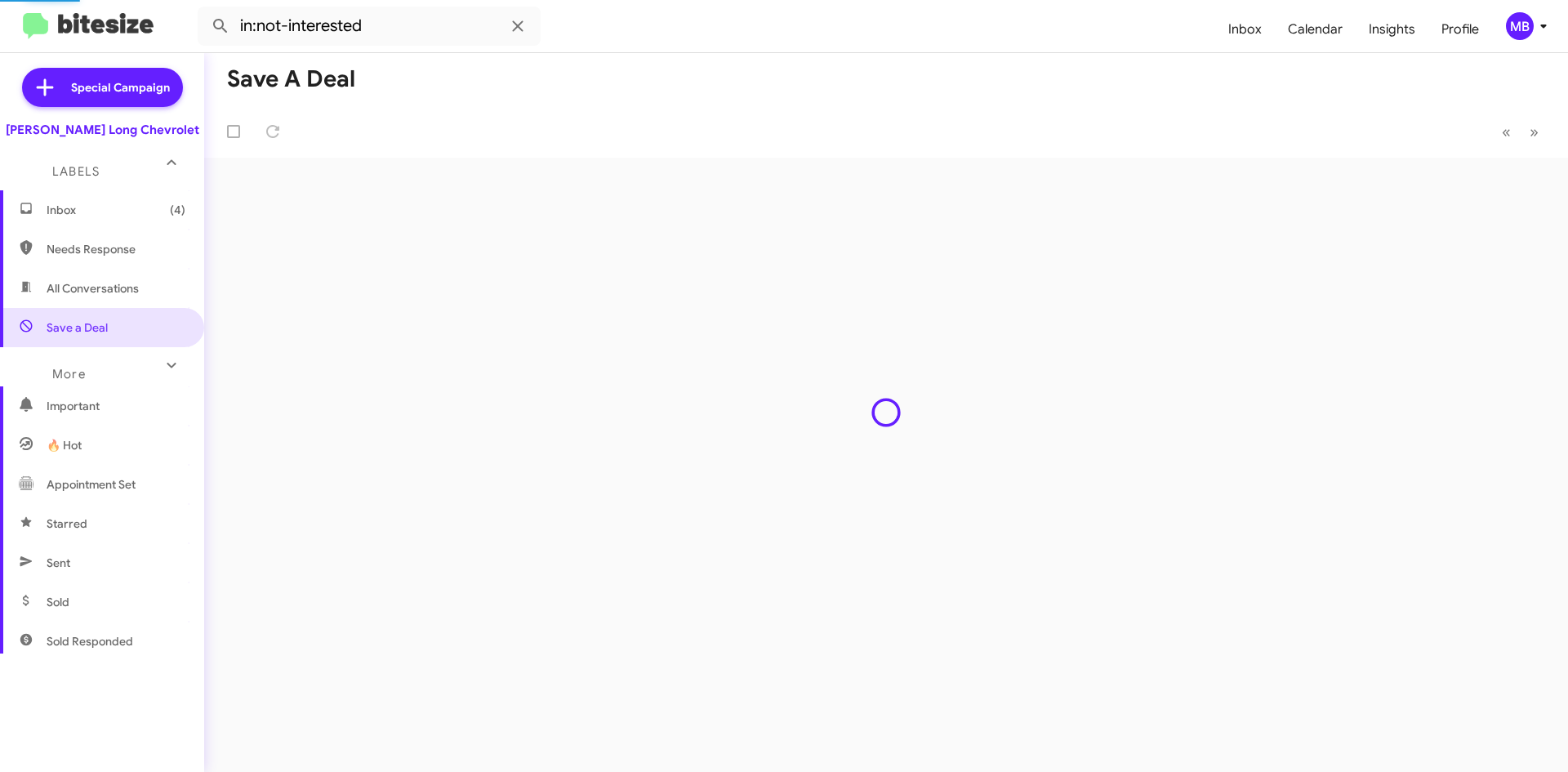
drag, startPoint x: 405, startPoint y: 512, endPoint x: 442, endPoint y: 198, distance: 316.2
click at [402, 302] on div "Save a Deal « Previous » Next" at bounding box center [886, 413] width 1364 height 719
